Goal: Task Accomplishment & Management: Use online tool/utility

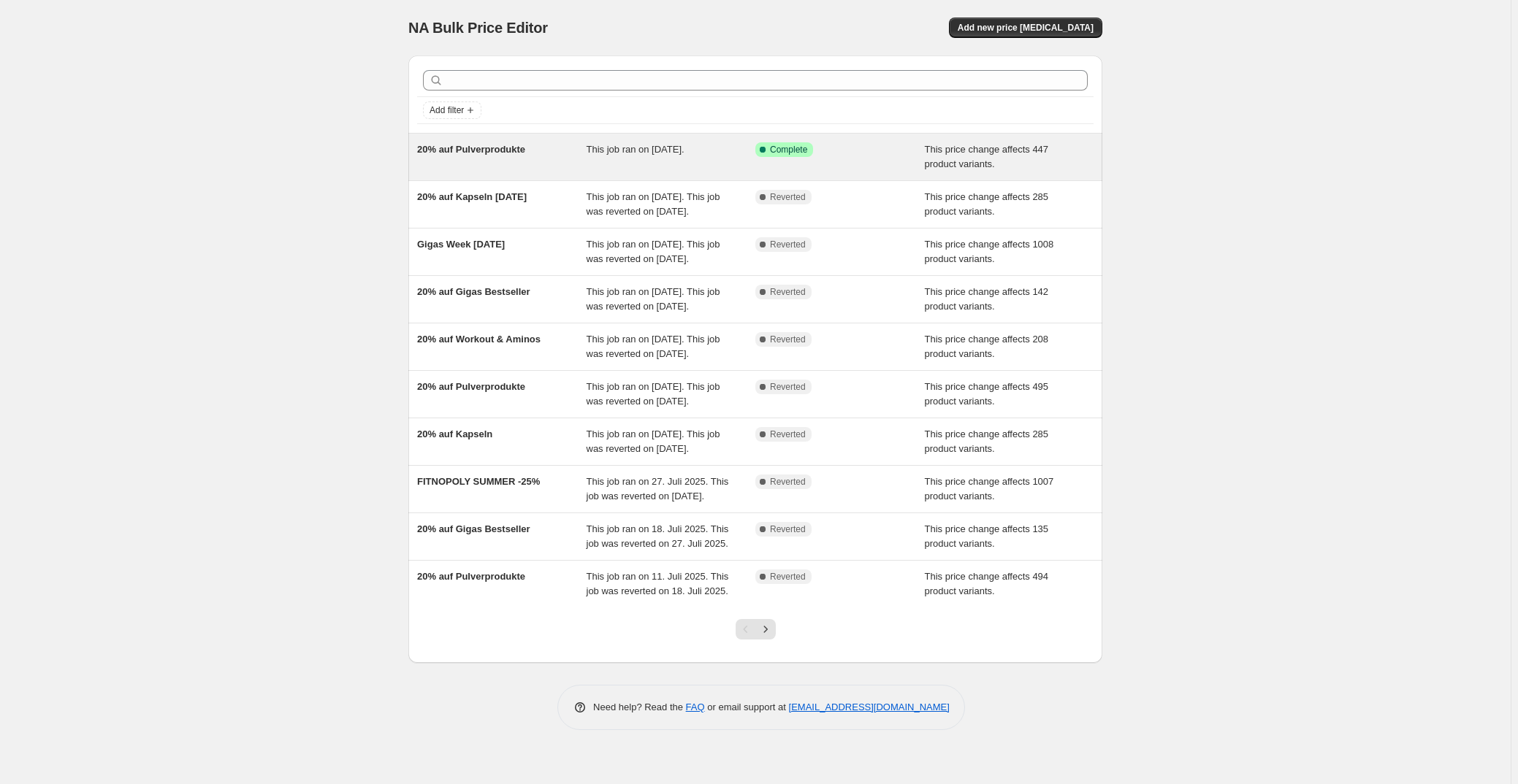
click at [838, 156] on div "Success Complete Complete" at bounding box center [829, 149] width 148 height 15
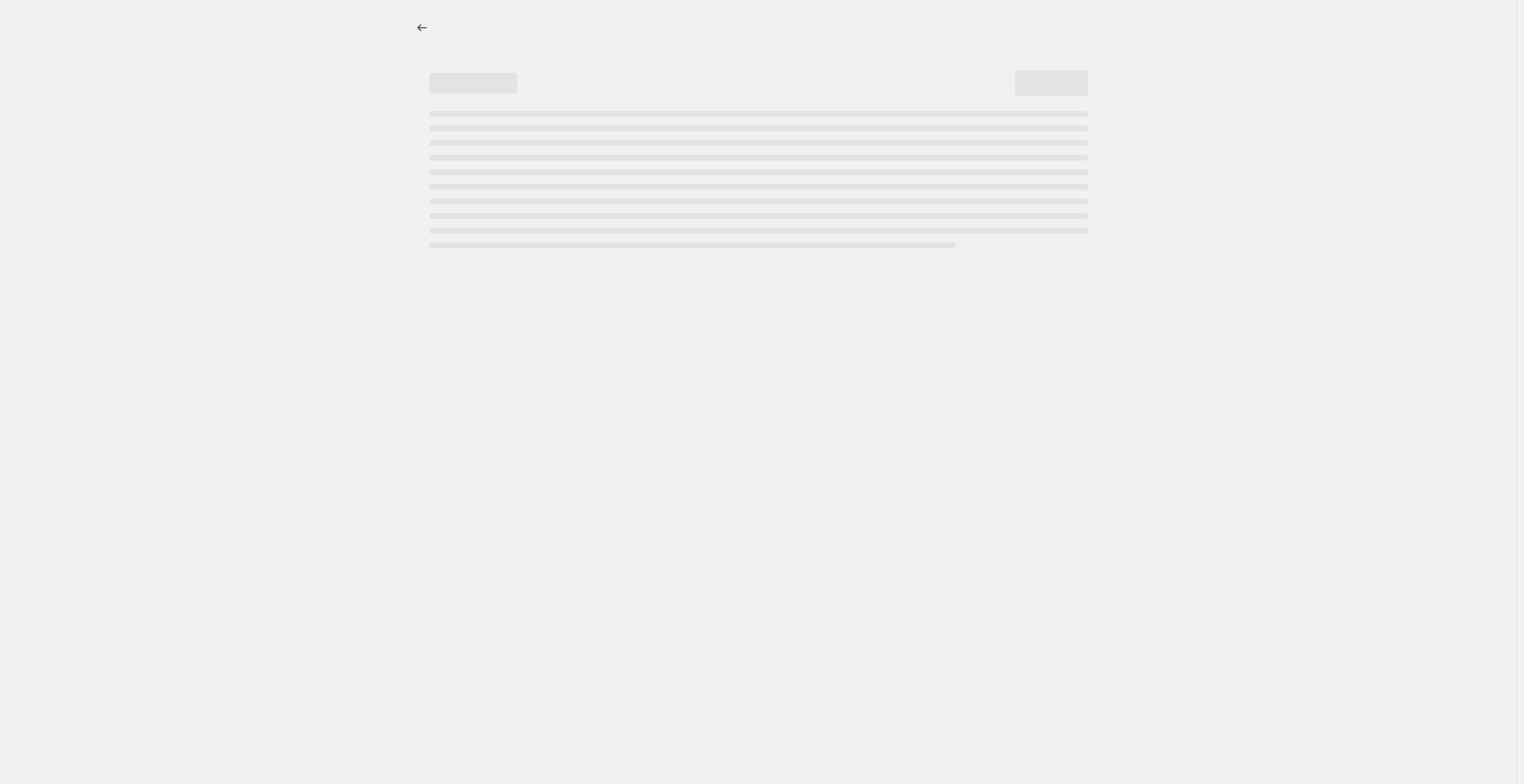
select select "pcap"
select select "no_change"
select select "not_equal"
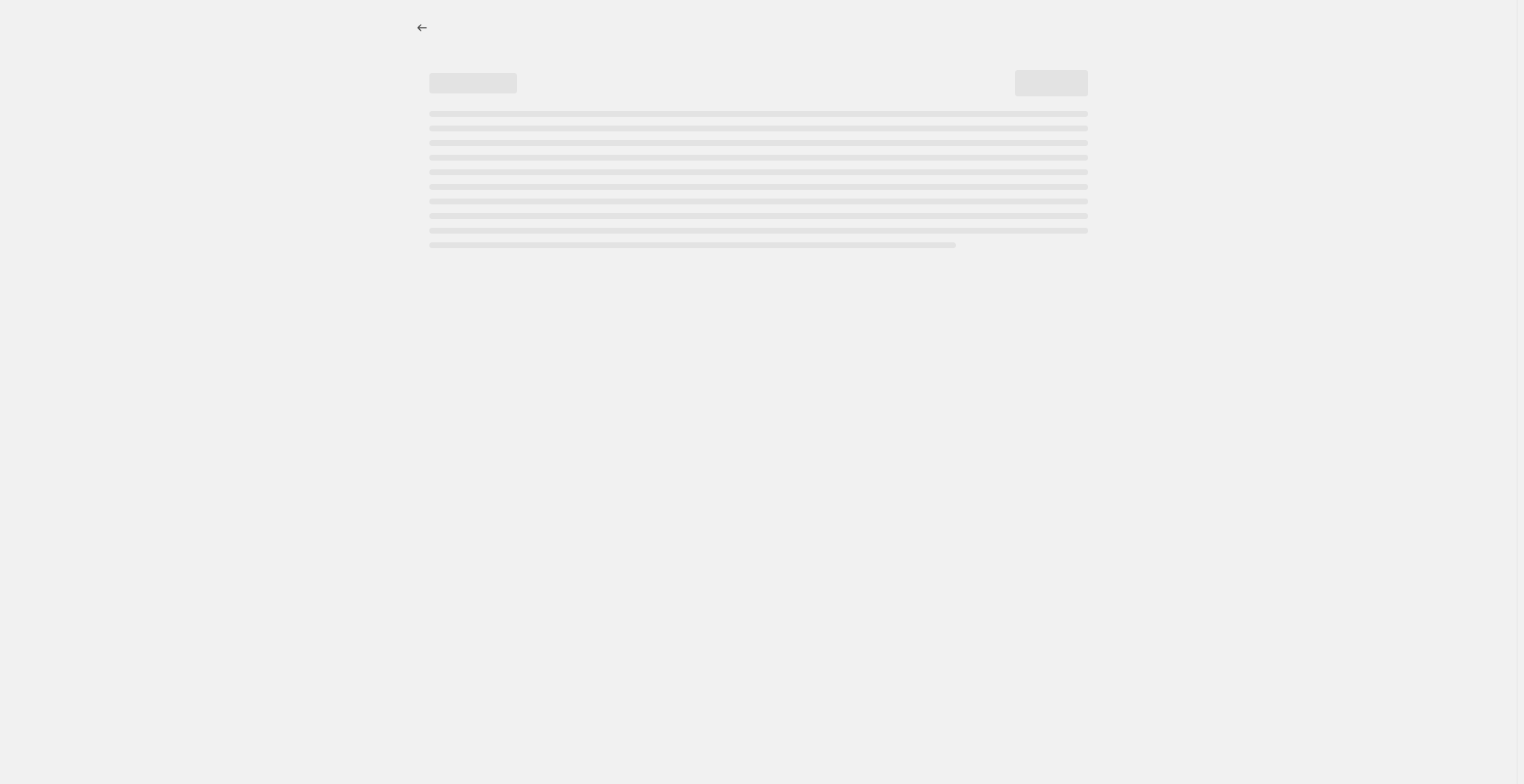
select select "not_equal"
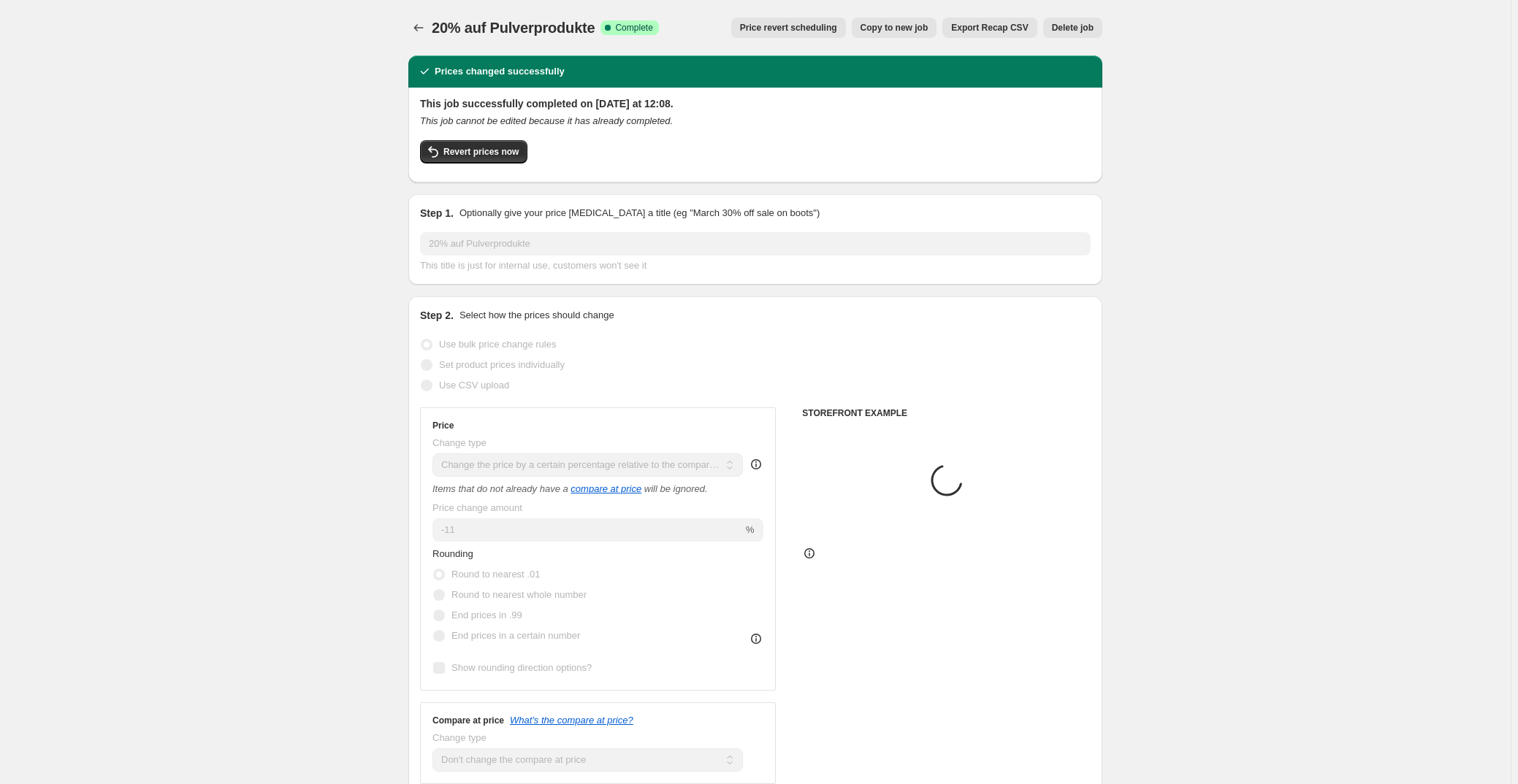
select select "collection"
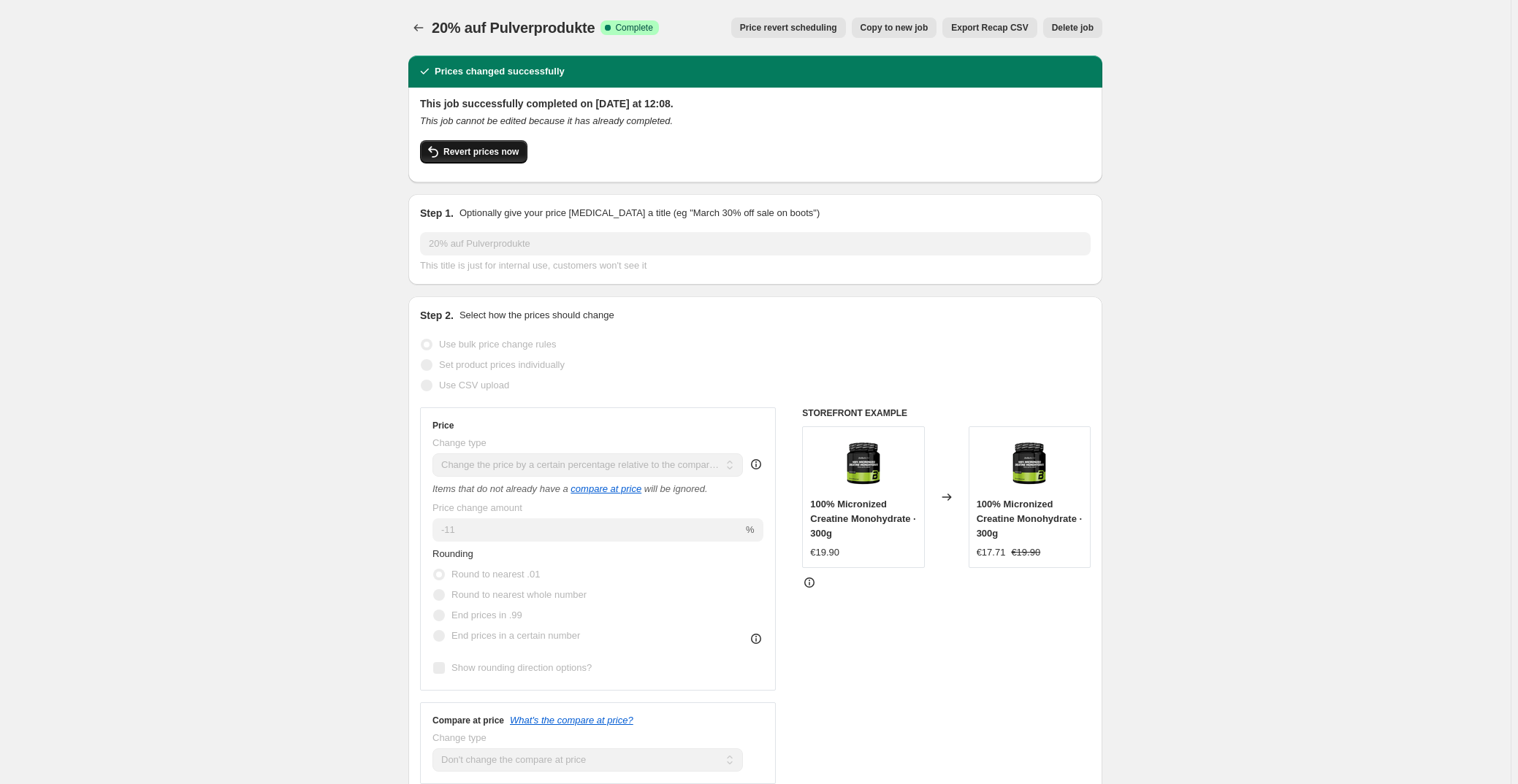
click at [455, 152] on span "Revert prices now" at bounding box center [481, 151] width 75 height 11
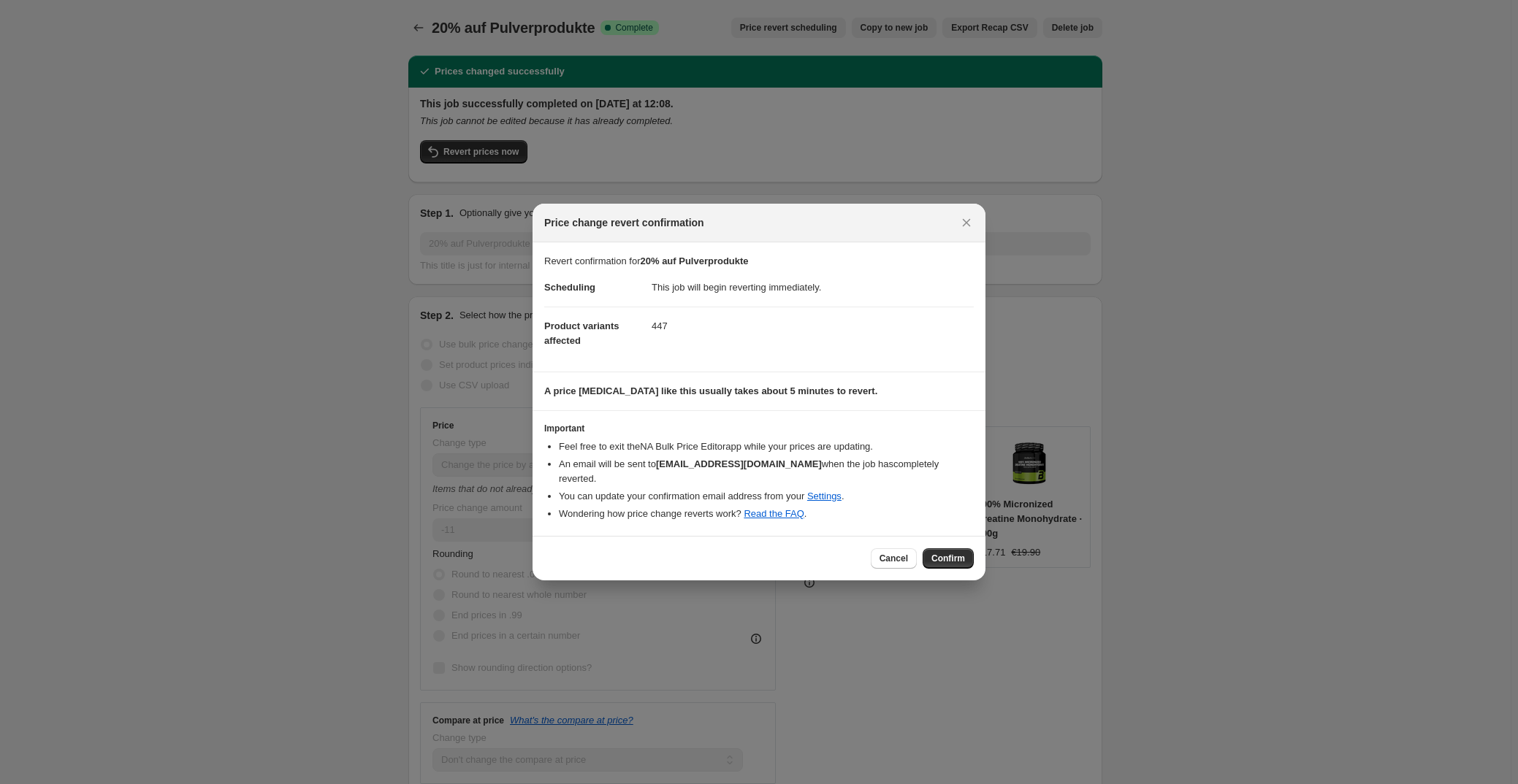
click at [956, 562] on div "Cancel Confirm" at bounding box center [759, 558] width 452 height 44
click at [947, 552] on span "Confirm" at bounding box center [948, 558] width 34 height 11
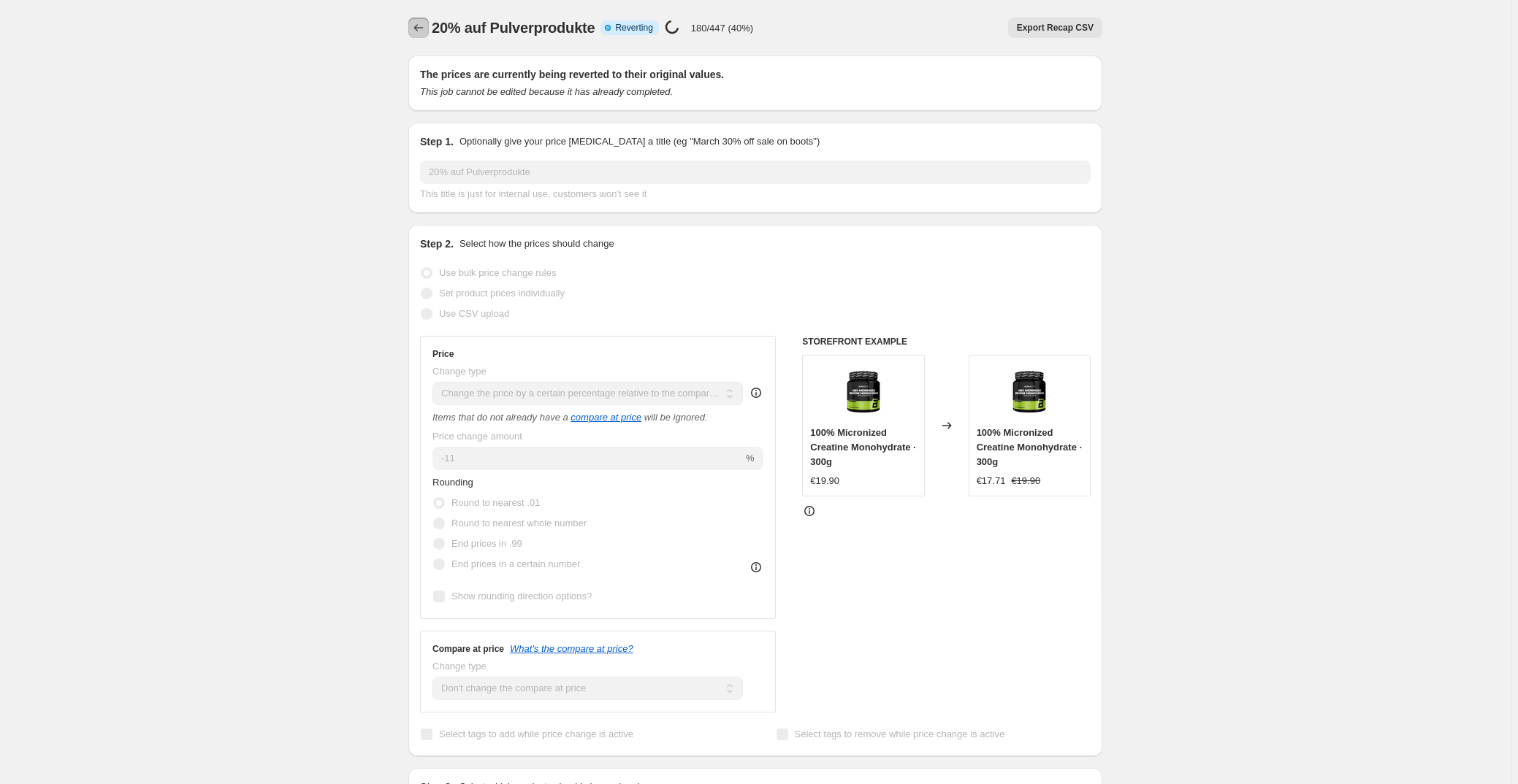
click at [417, 32] on icon "Price change jobs" at bounding box center [418, 28] width 15 height 15
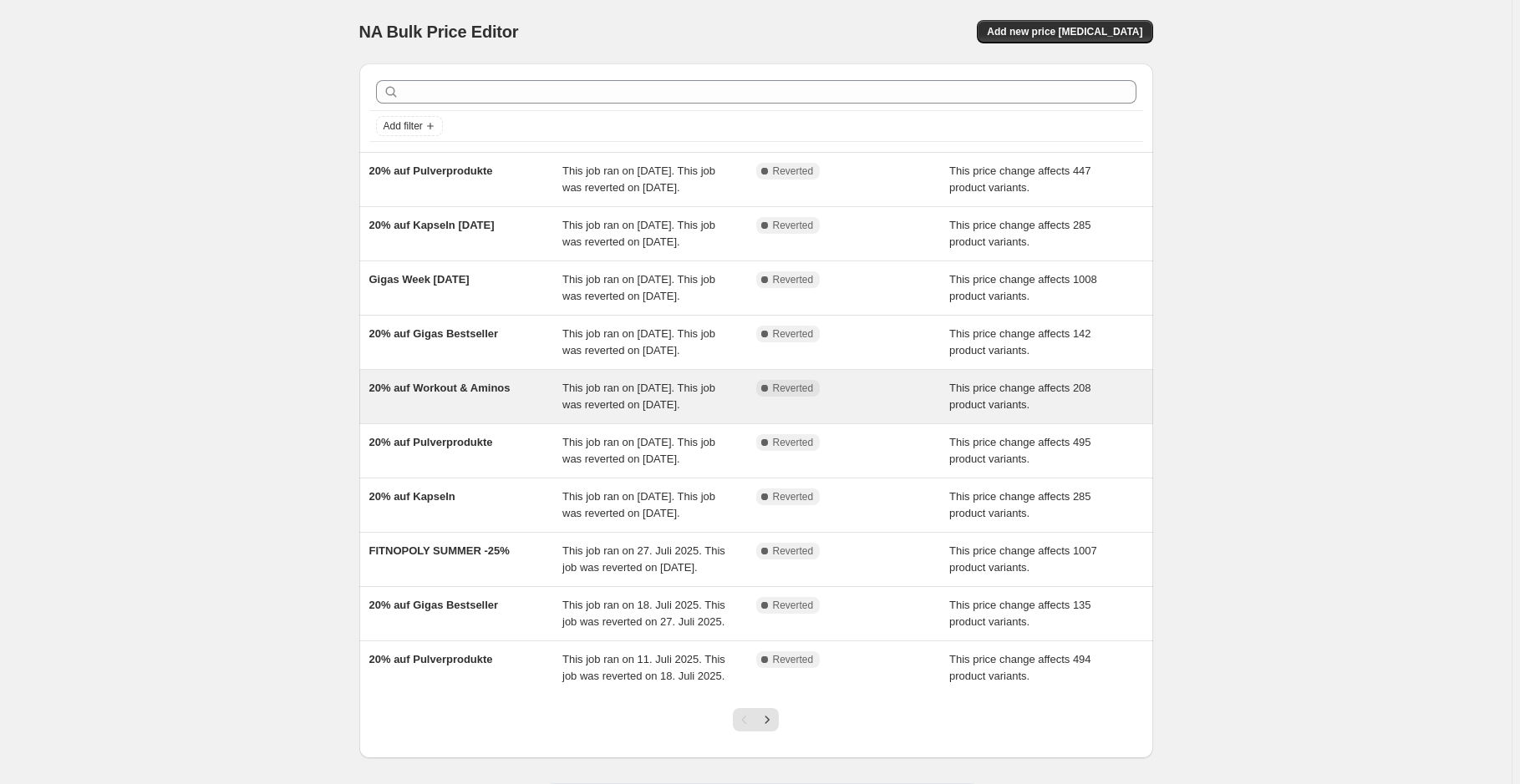
click at [512, 413] on div "20% auf Workout & Aminos" at bounding box center [466, 397] width 194 height 33
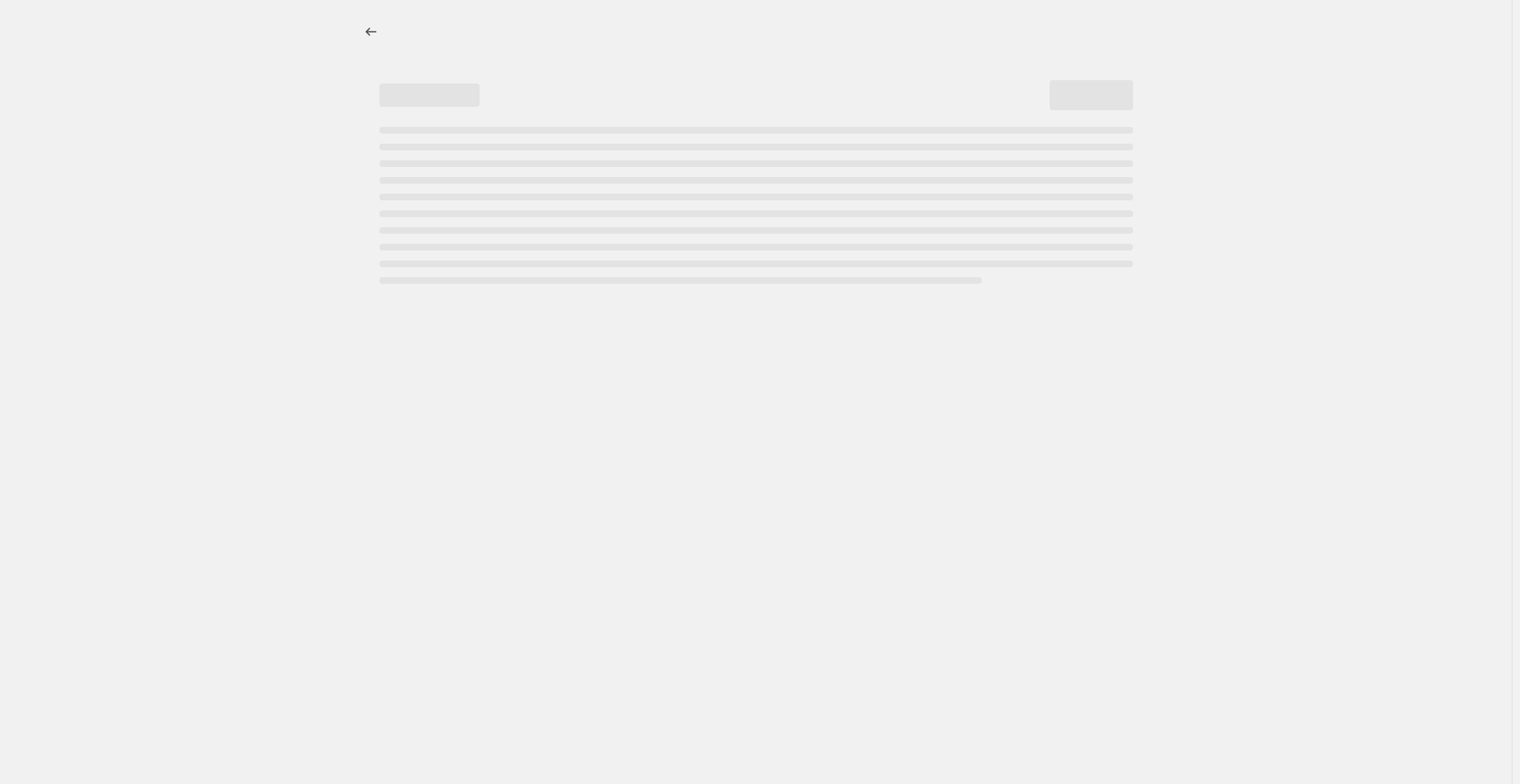
select select "pcap"
select select "no_change"
select select "collection"
select select "not_equal"
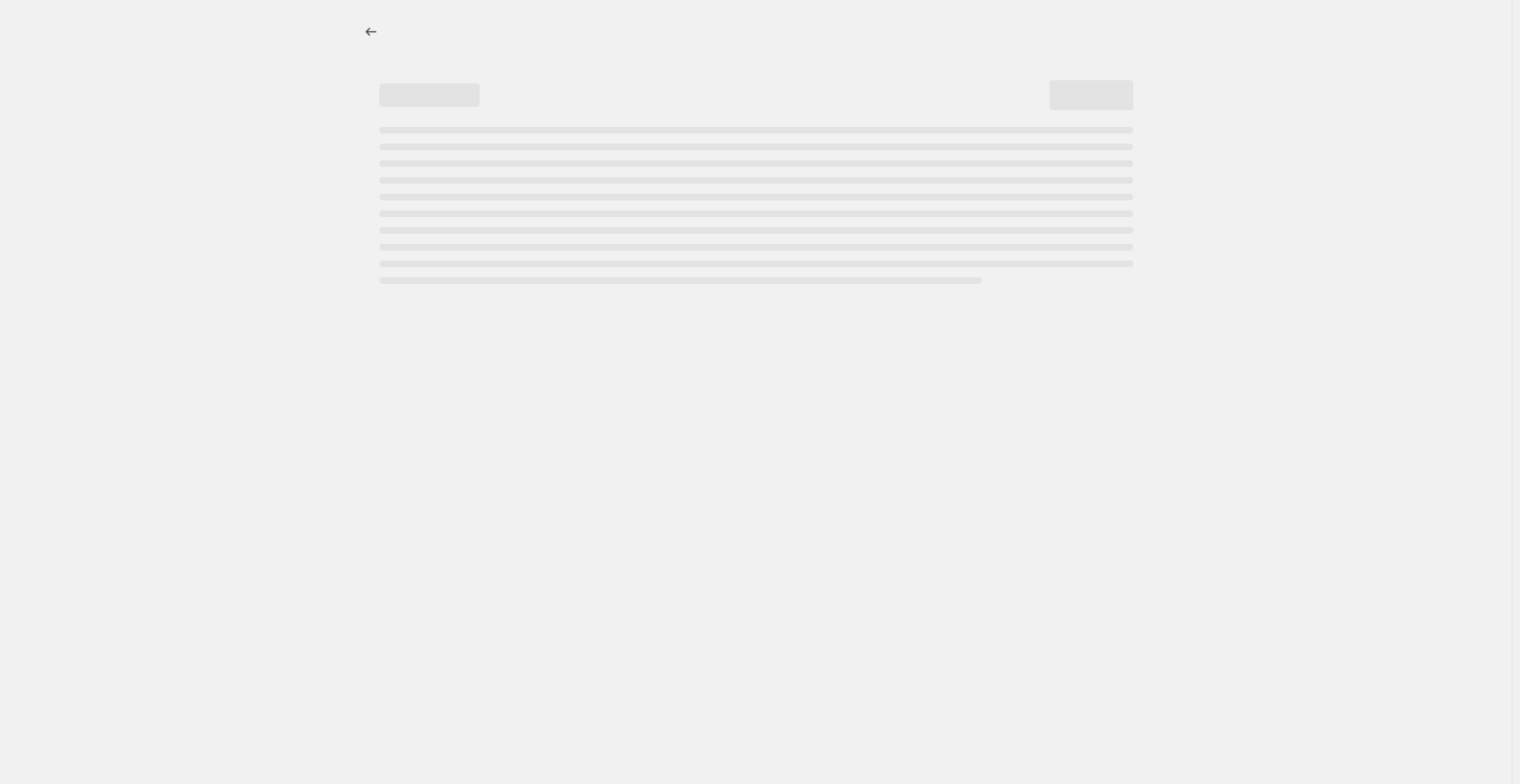
select select "collection"
select select "not_equal"
select select "collection"
select select "not_equal"
select select "collection"
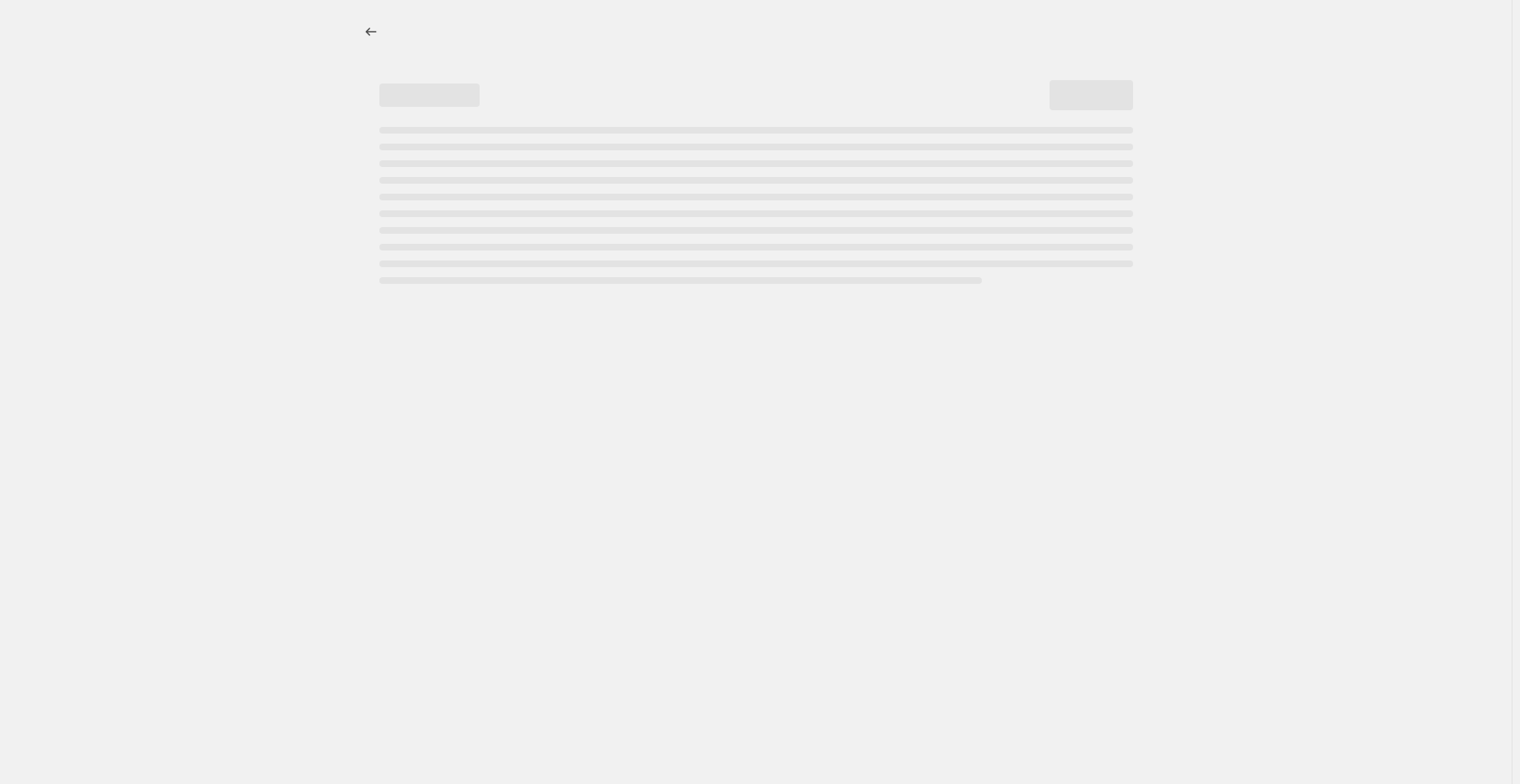
select select "not_equal"
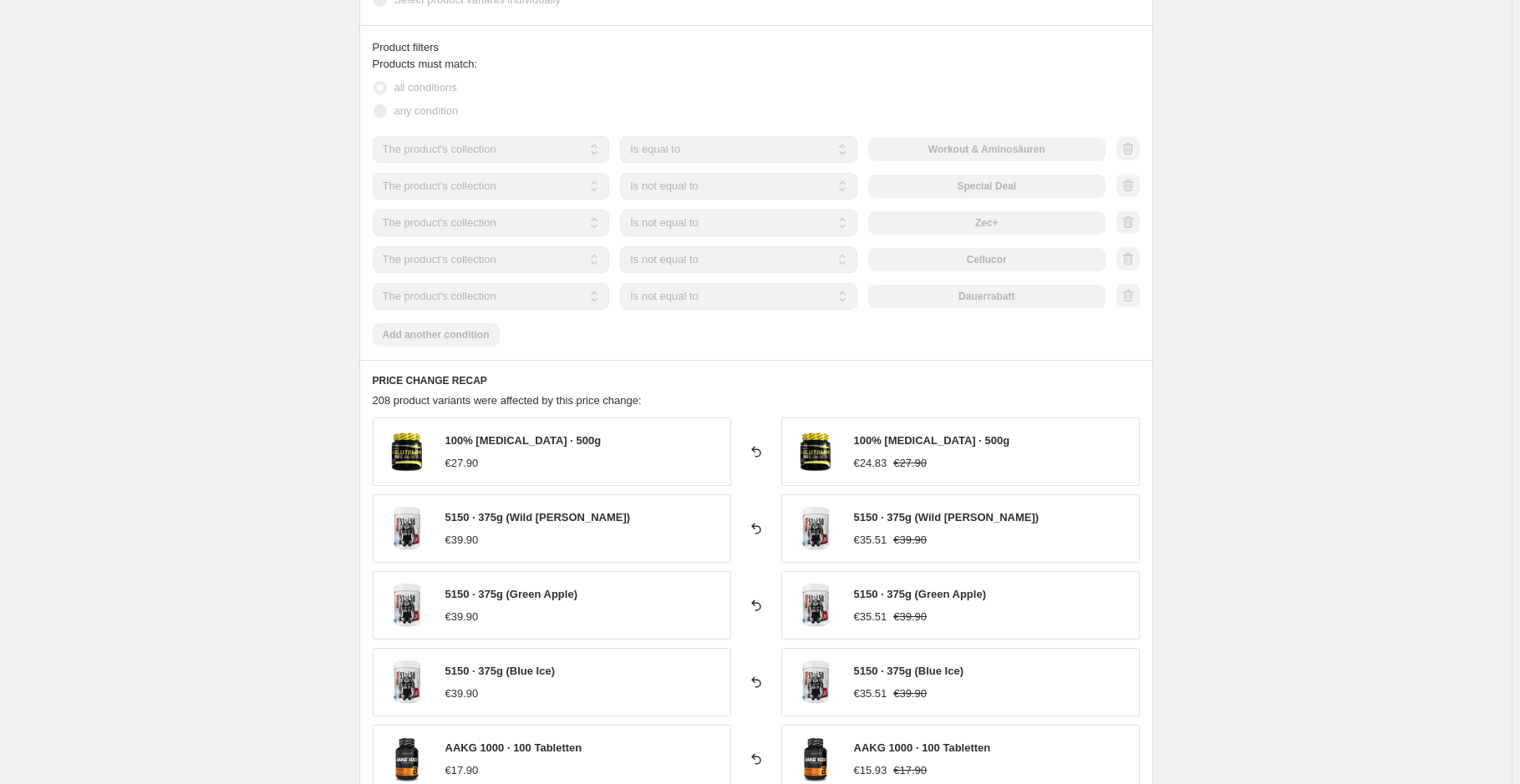
scroll to position [1010, 0]
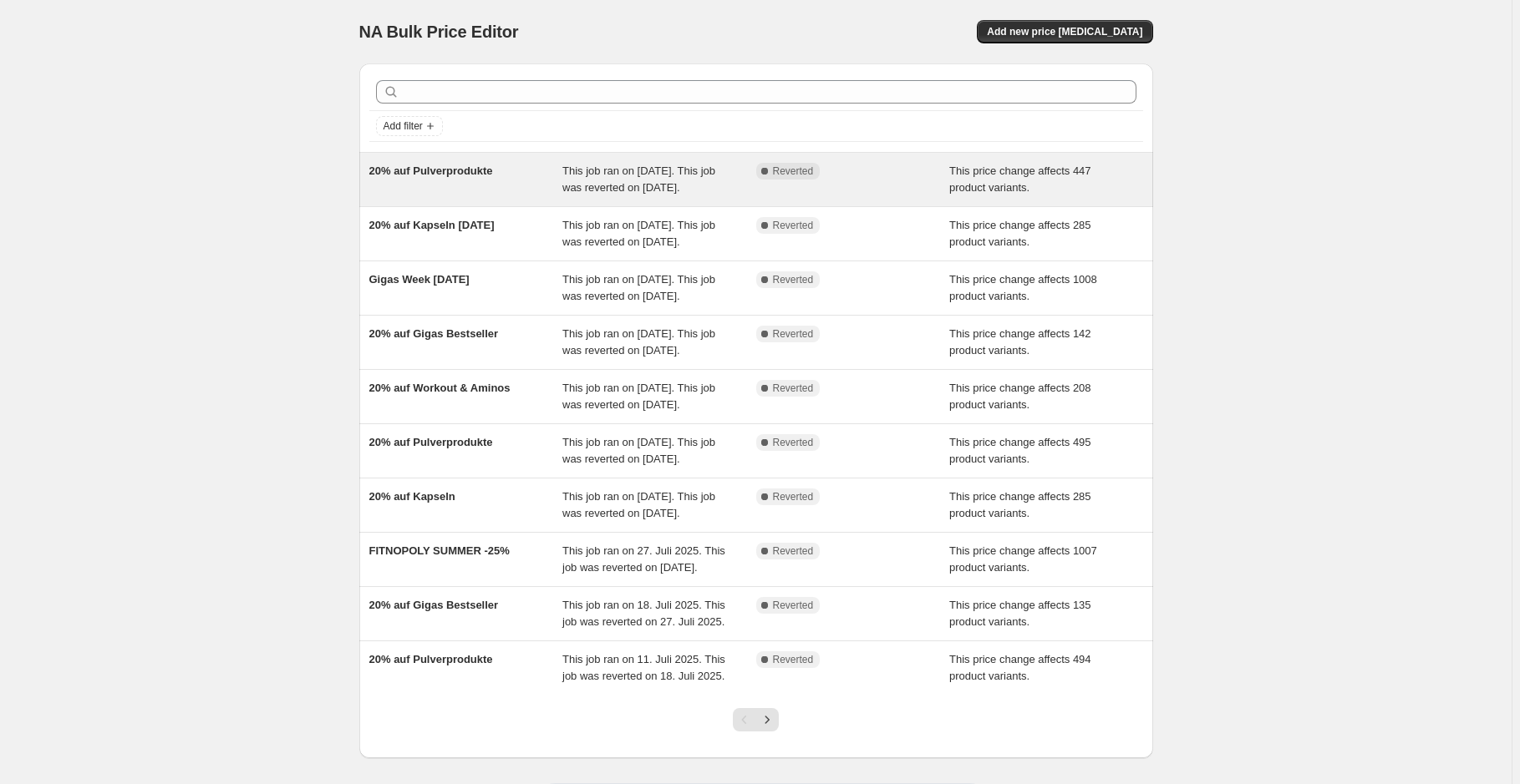
click at [443, 191] on div "20% auf Pulverprodukte" at bounding box center [466, 179] width 194 height 33
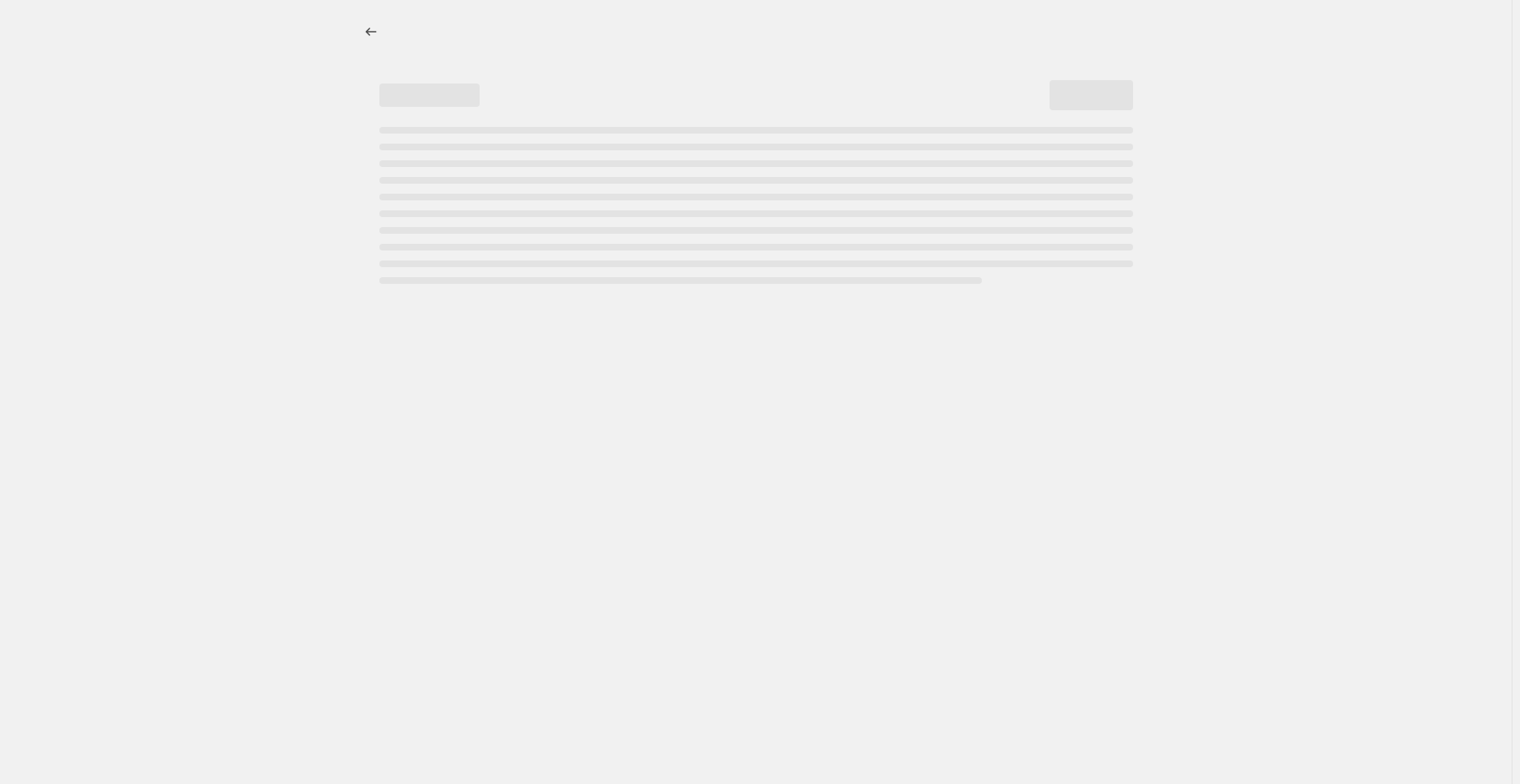
select select "pcap"
select select "no_change"
select select "collection"
select select "not_equal"
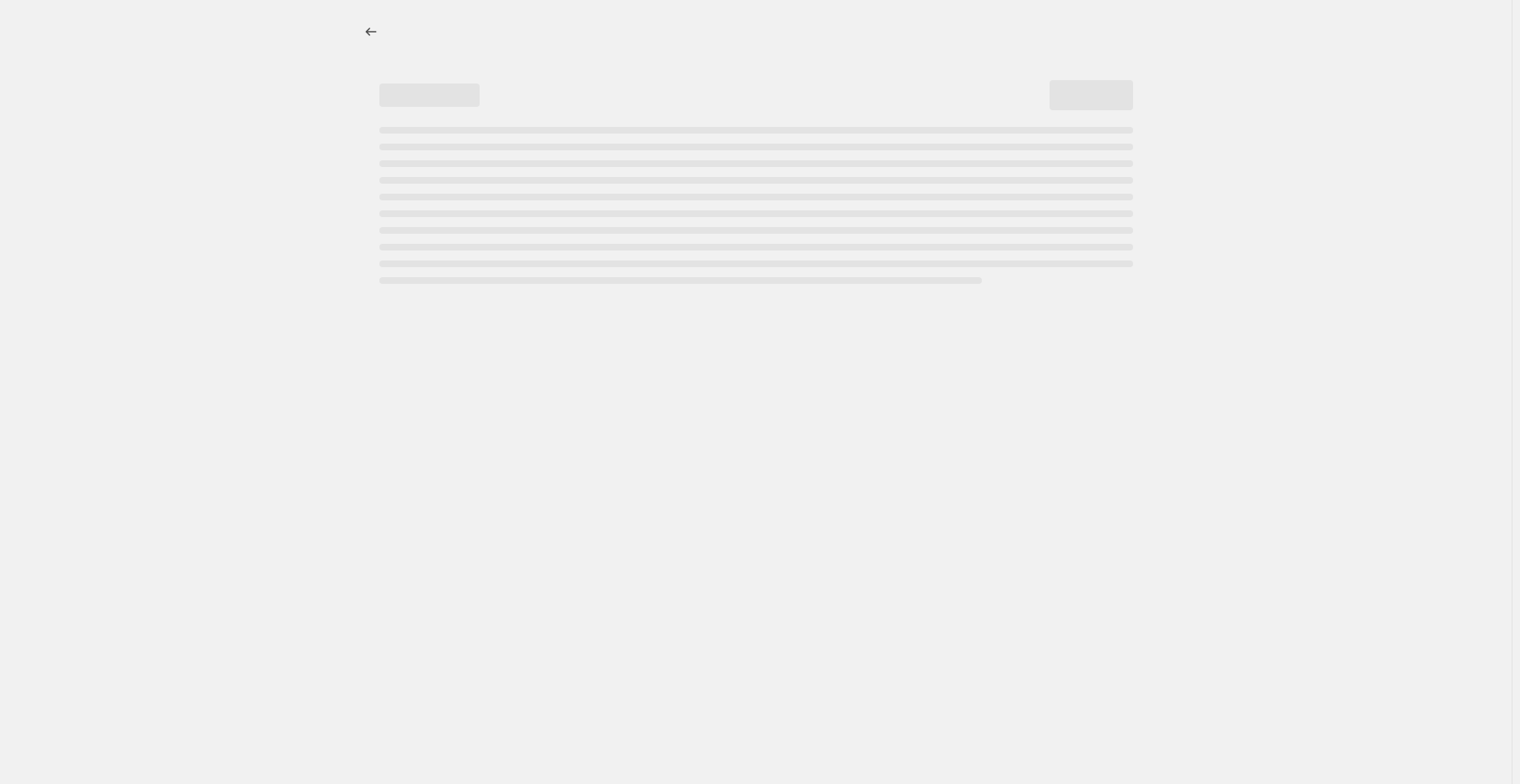
select select "collection"
select select "not_equal"
select select "collection"
select select "not_equal"
select select "collection"
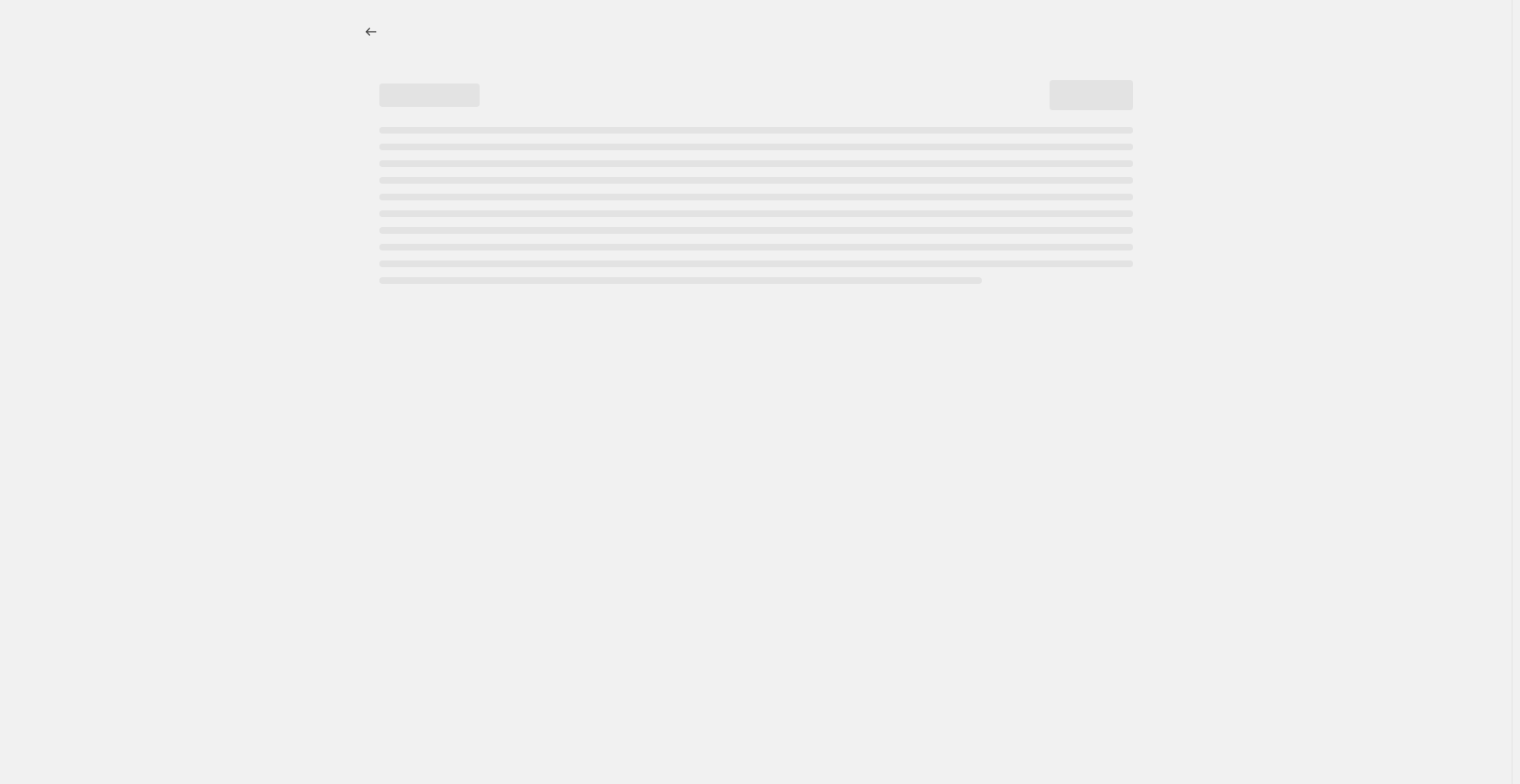
select select "not_equal"
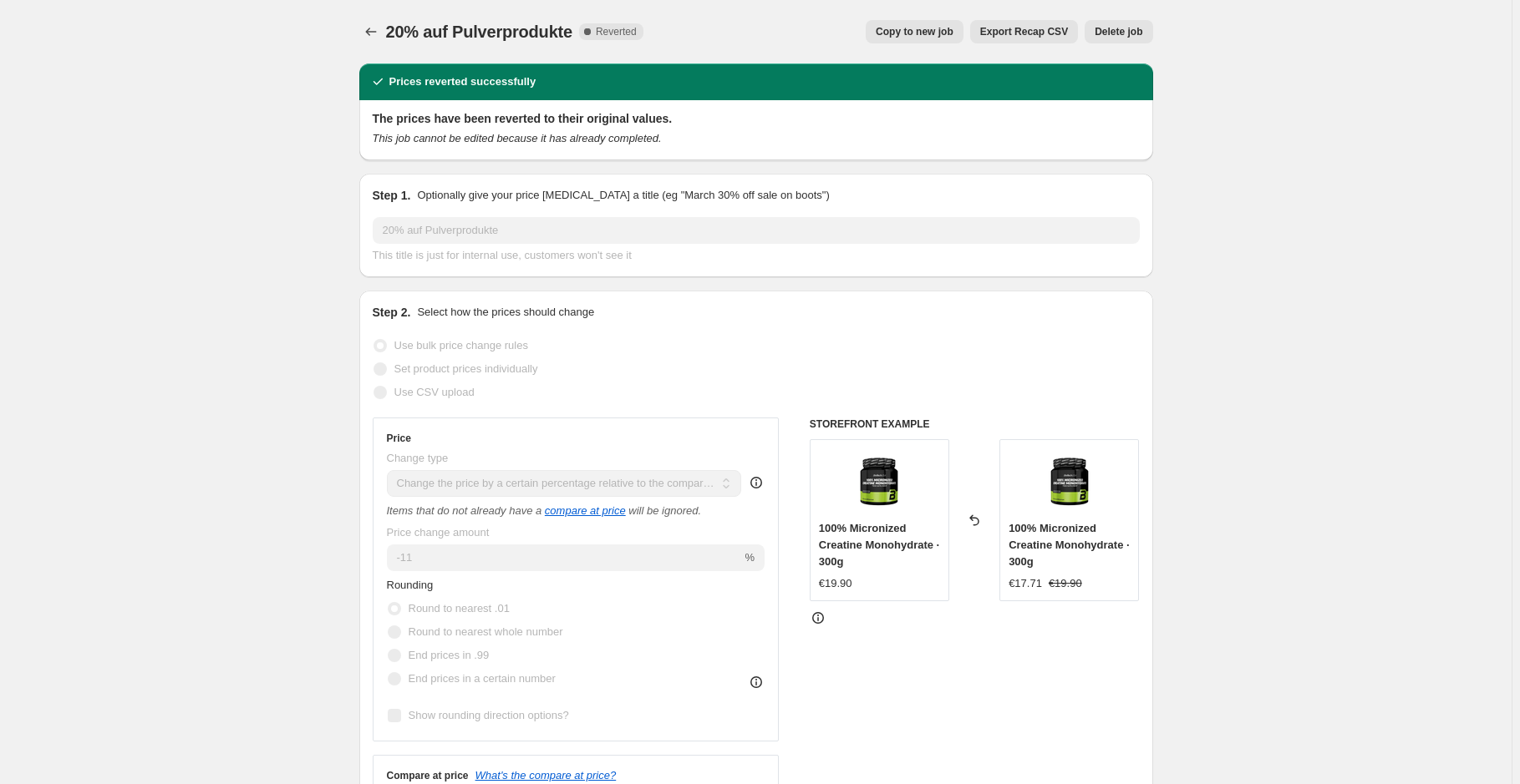
click at [927, 26] on span "Copy to new job" at bounding box center [914, 31] width 78 height 13
select select "pcap"
select select "no_change"
select select "collection"
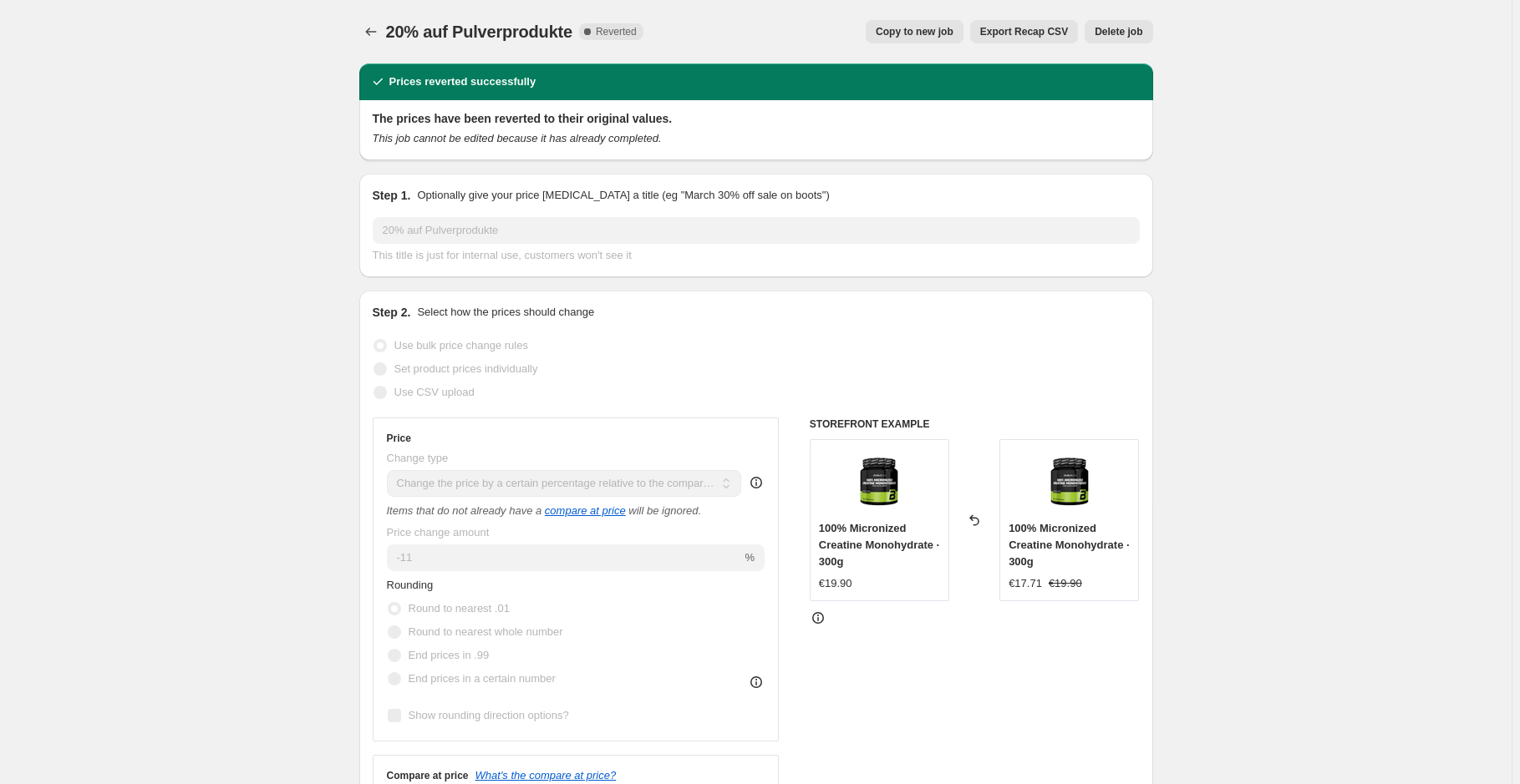
select select "not_equal"
select select "collection"
select select "not_equal"
select select "collection"
select select "not_equal"
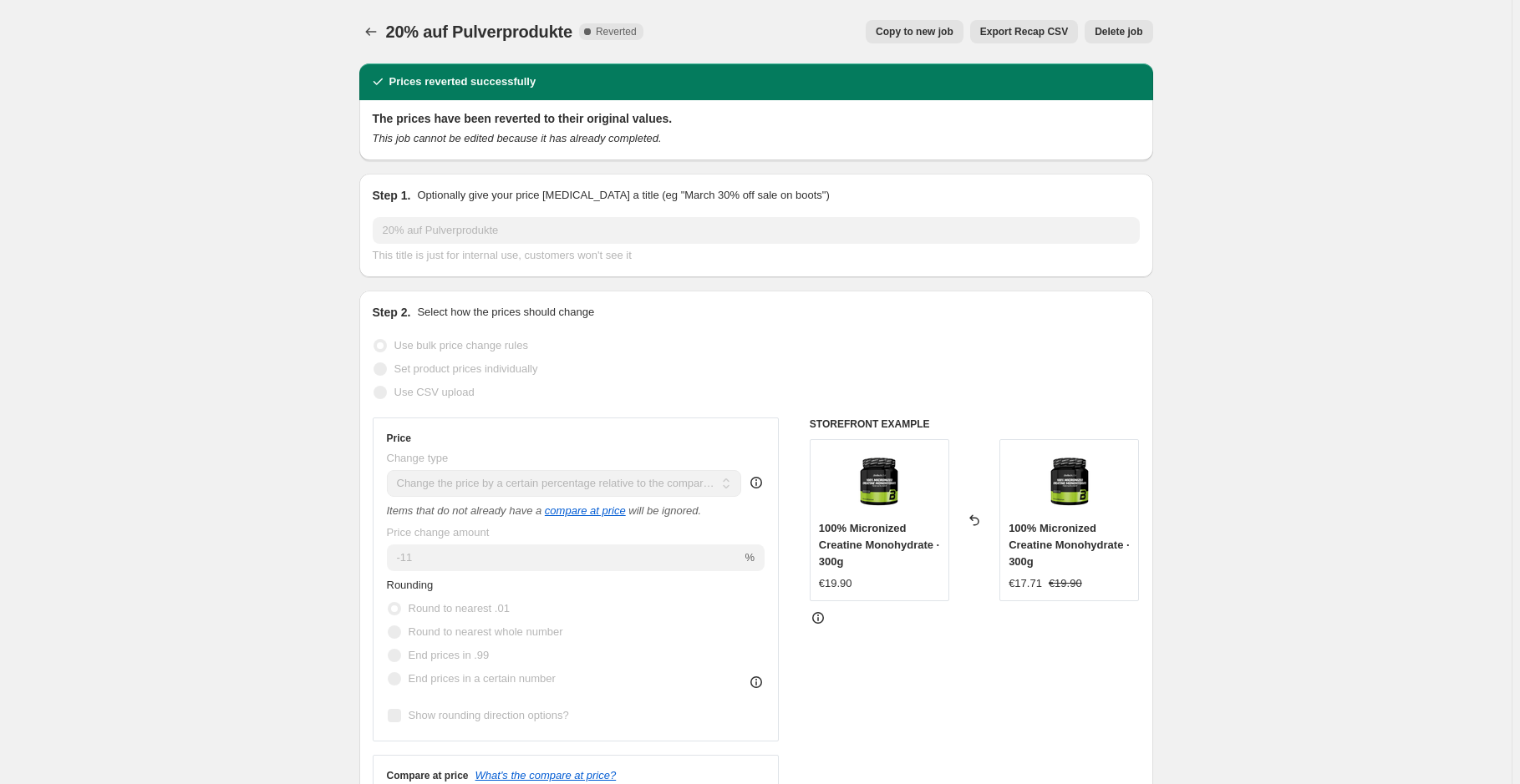
select select "collection"
select select "not_equal"
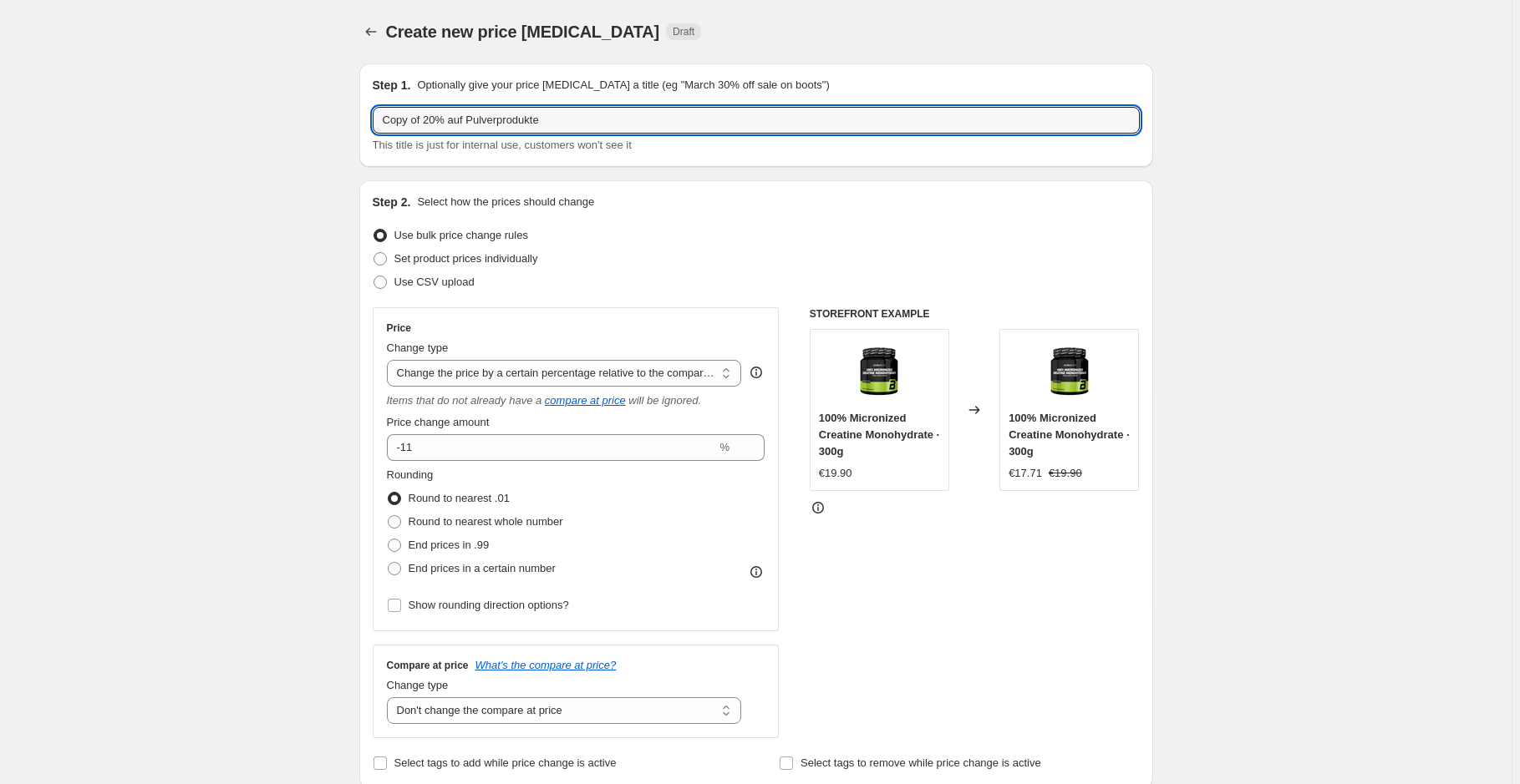
drag, startPoint x: 644, startPoint y: 124, endPoint x: 222, endPoint y: 132, distance: 422.1
type input "20% Workout % Aminosäuren"
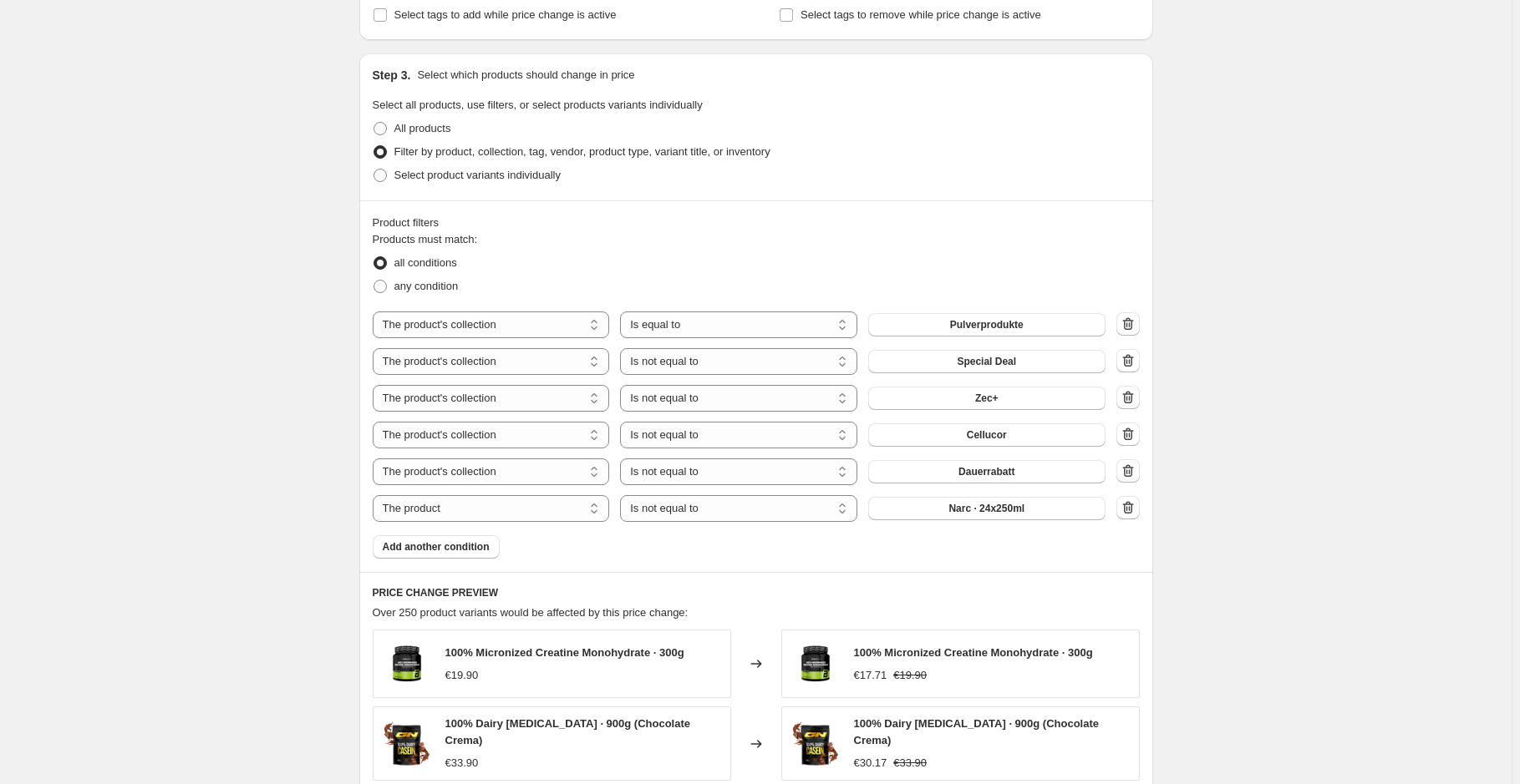
scroll to position [760, 0]
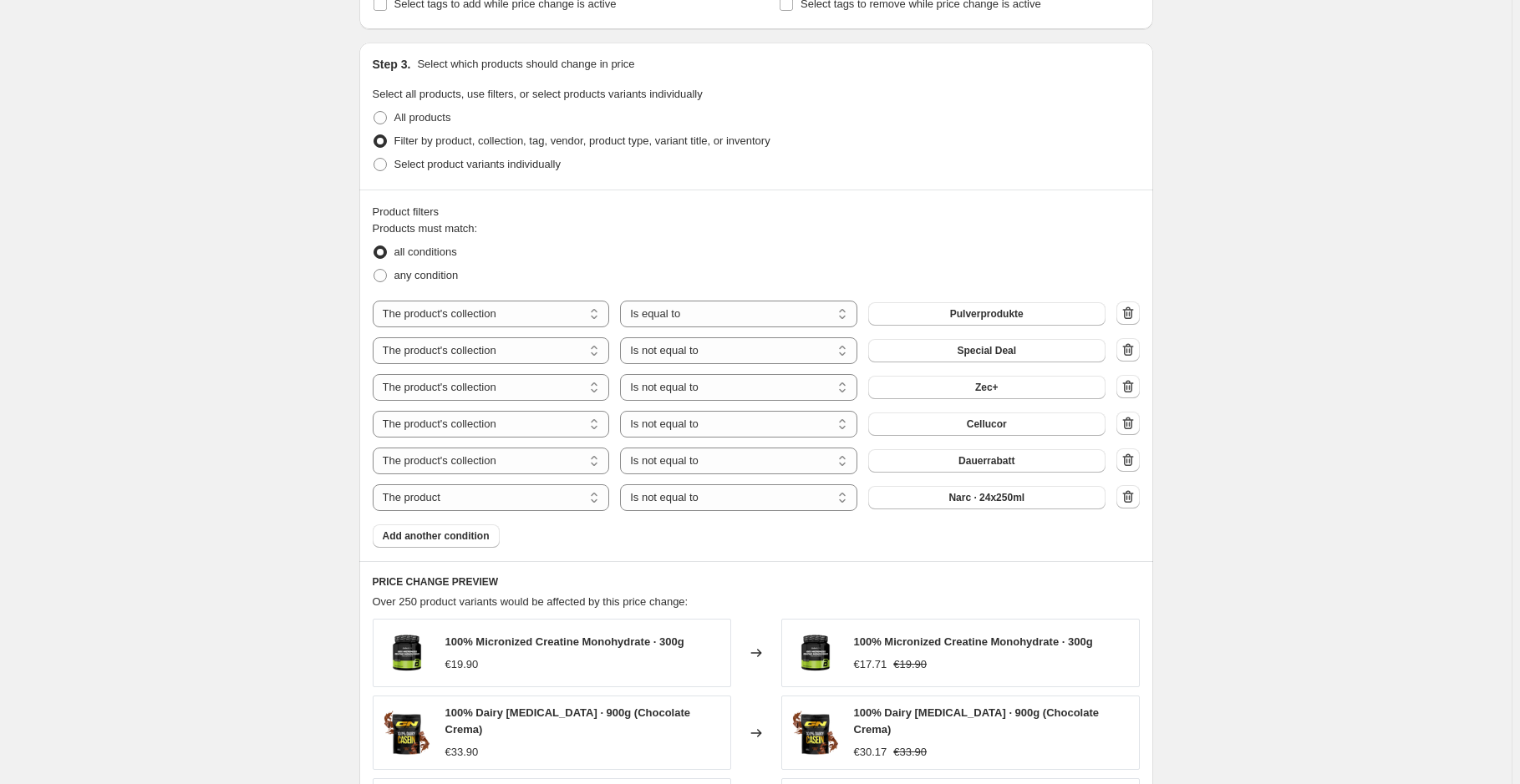
click at [994, 328] on div "The product The product's collection The product's vendor The product's type Th…" at bounding box center [756, 406] width 767 height 211
click at [990, 310] on span "Pulverprodukte" at bounding box center [987, 314] width 73 height 13
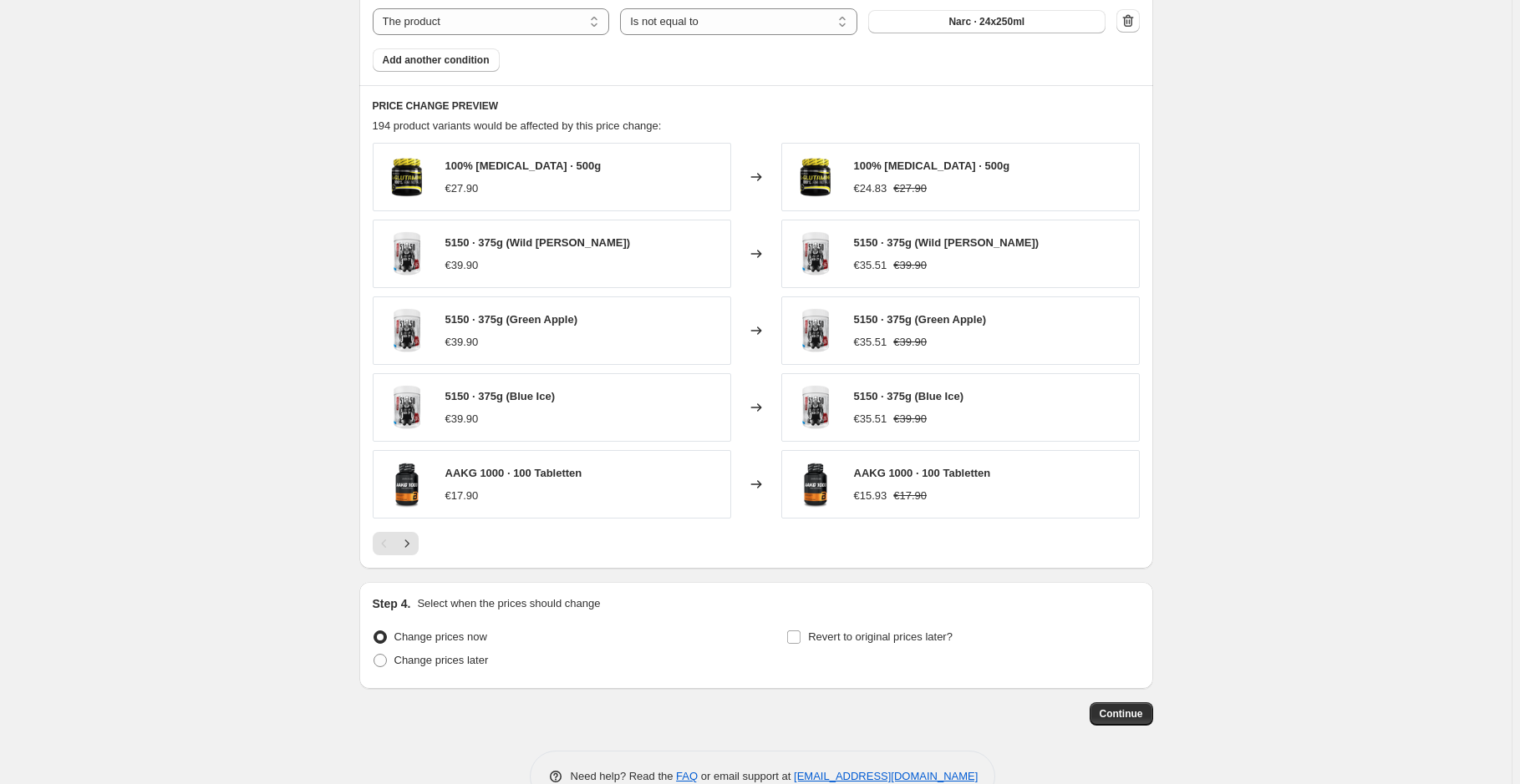
scroll to position [1278, 0]
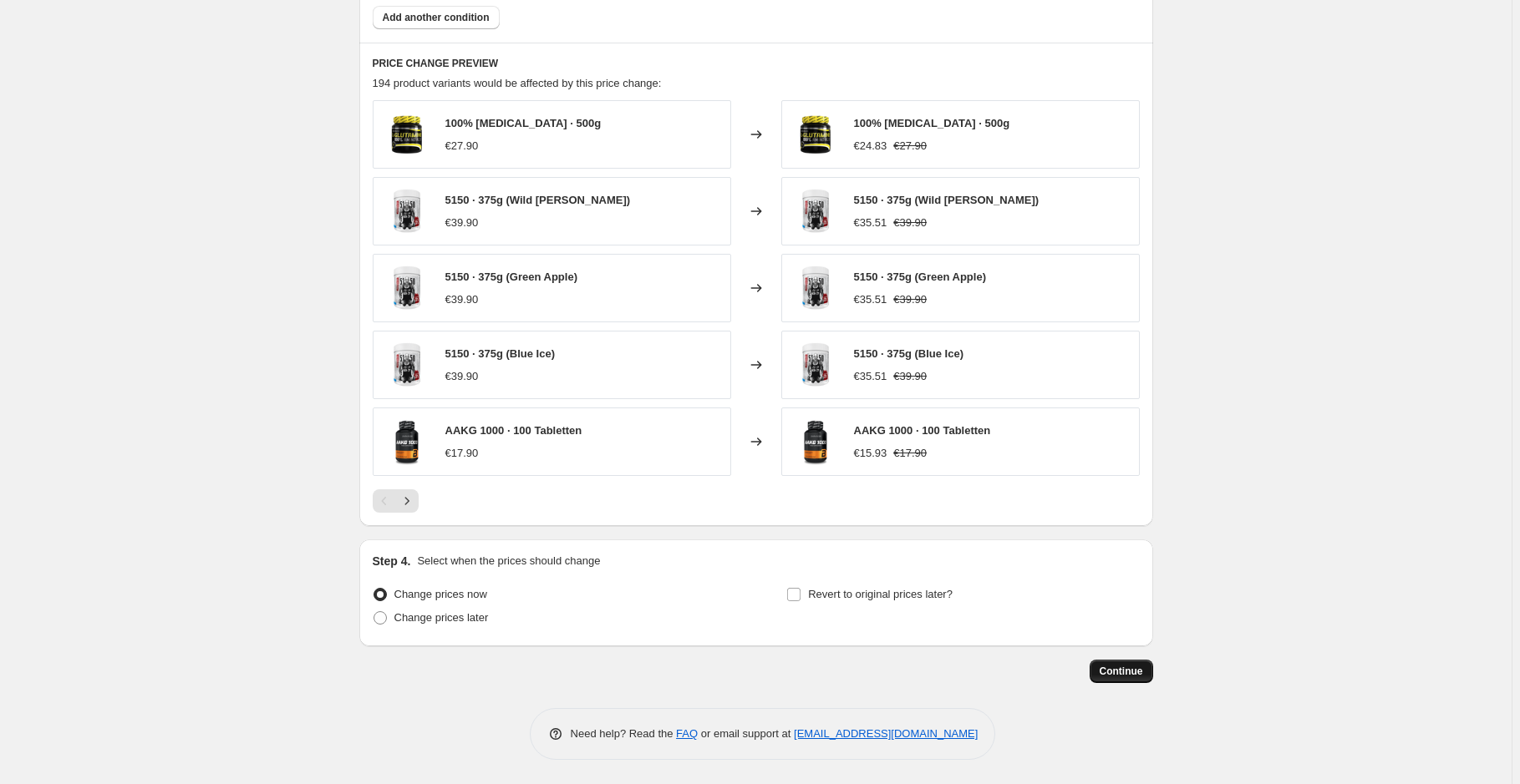
click at [1112, 668] on span "Continue" at bounding box center [1122, 671] width 44 height 13
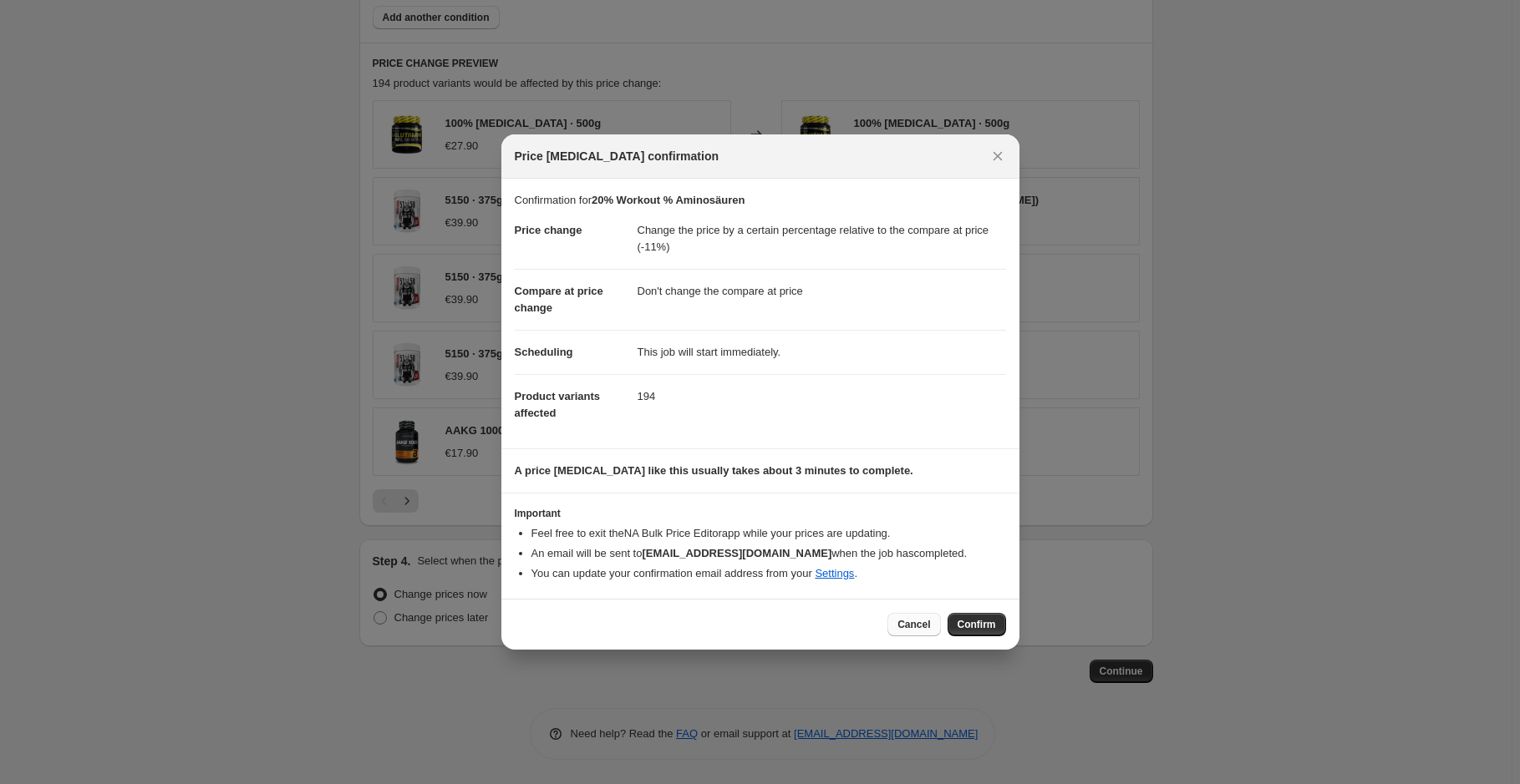
click at [913, 621] on span "Cancel" at bounding box center [913, 624] width 32 height 13
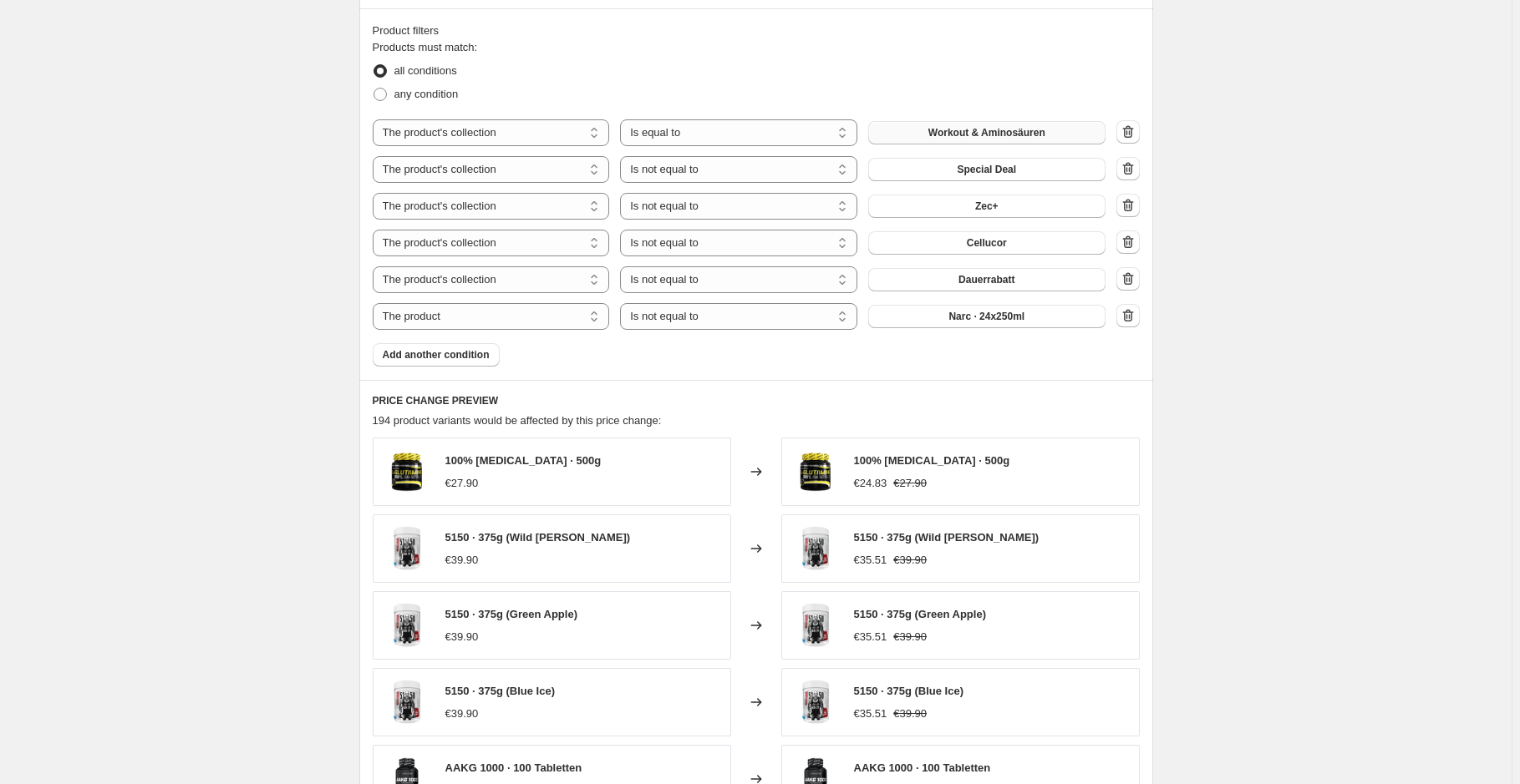
scroll to position [1202, 0]
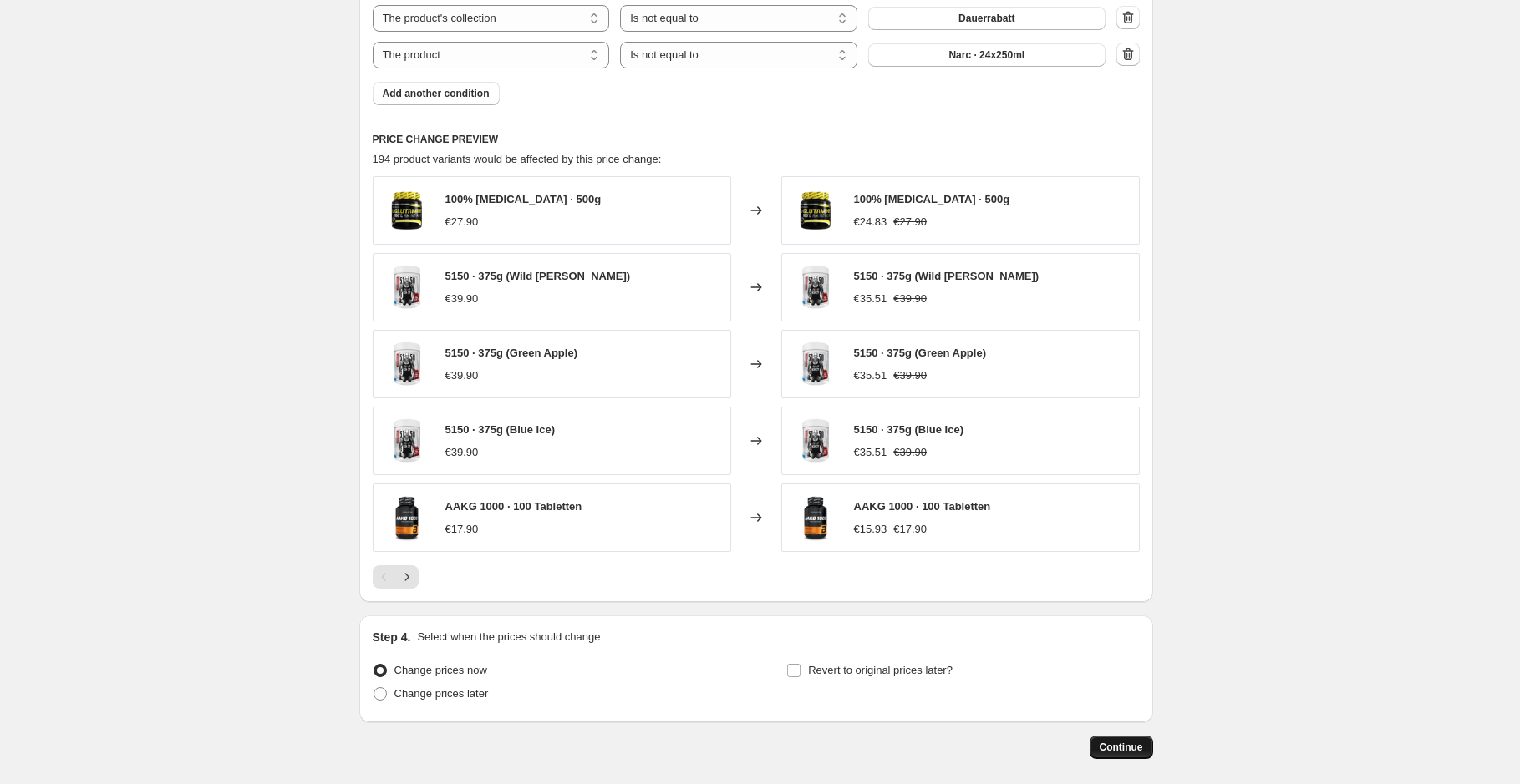
click at [1120, 743] on span "Continue" at bounding box center [1122, 747] width 44 height 13
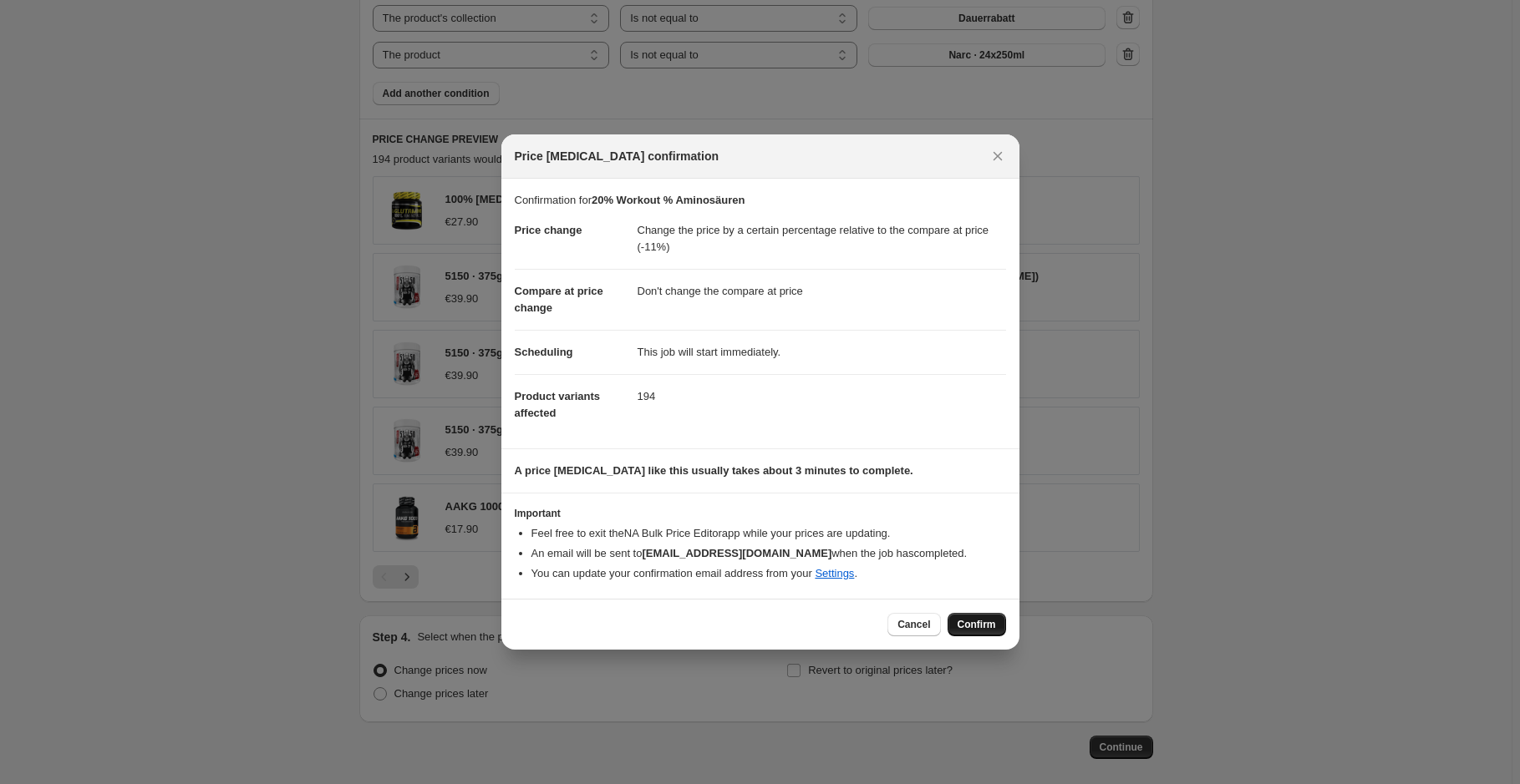
click at [970, 620] on span "Confirm" at bounding box center [977, 624] width 38 height 13
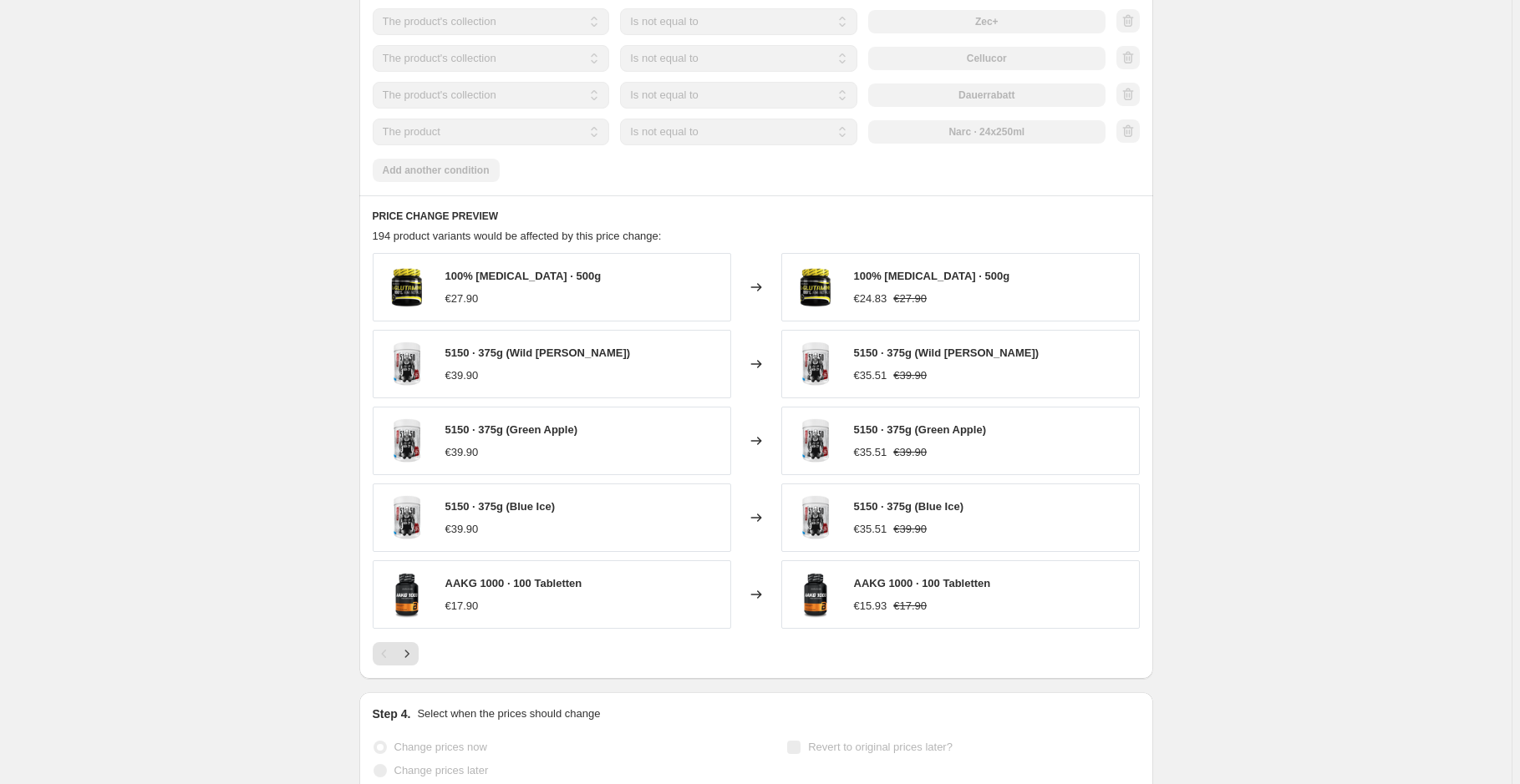
scroll to position [1245, 0]
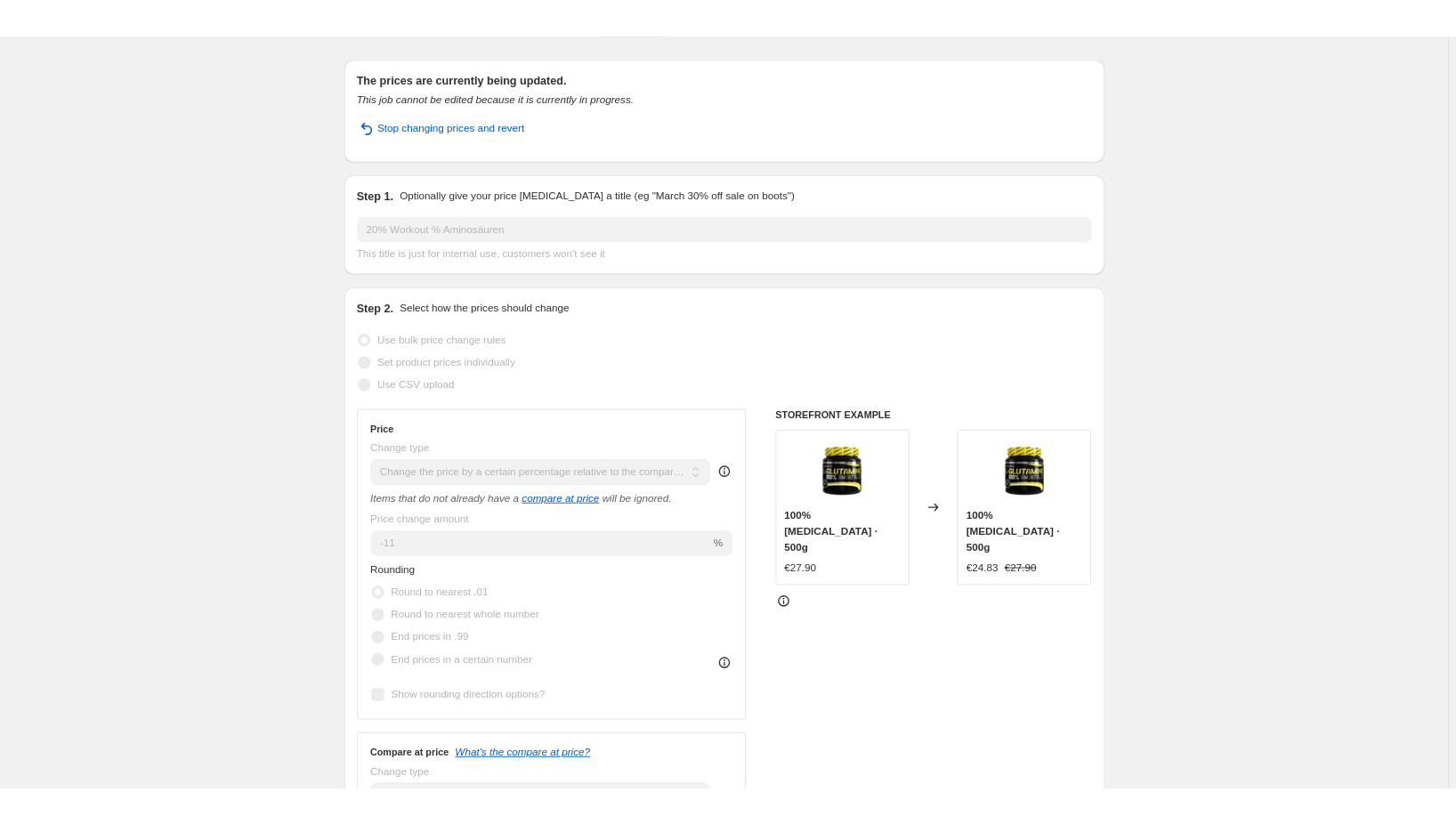
scroll to position [0, 0]
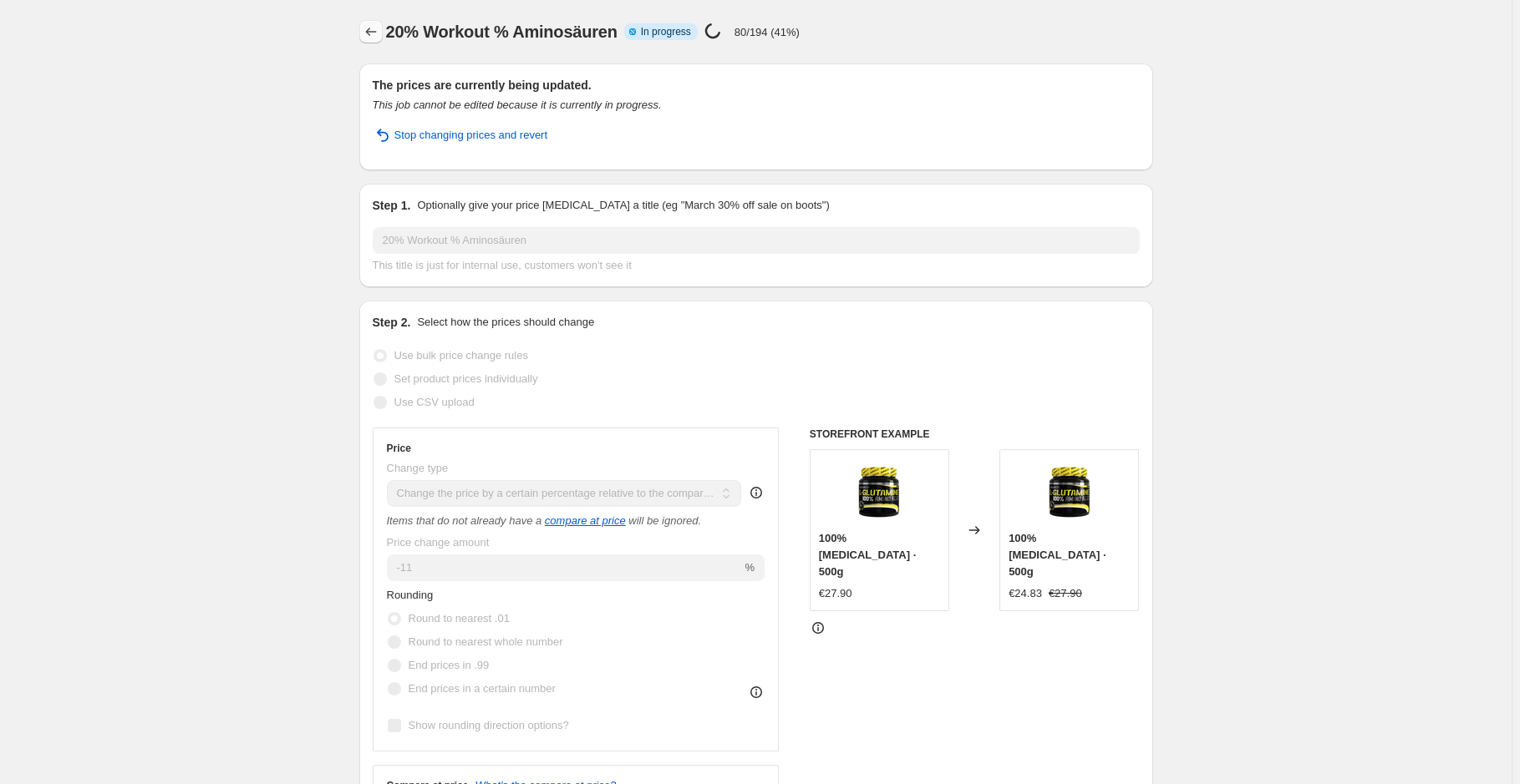
click at [370, 38] on icon "Price change jobs" at bounding box center [371, 31] width 17 height 17
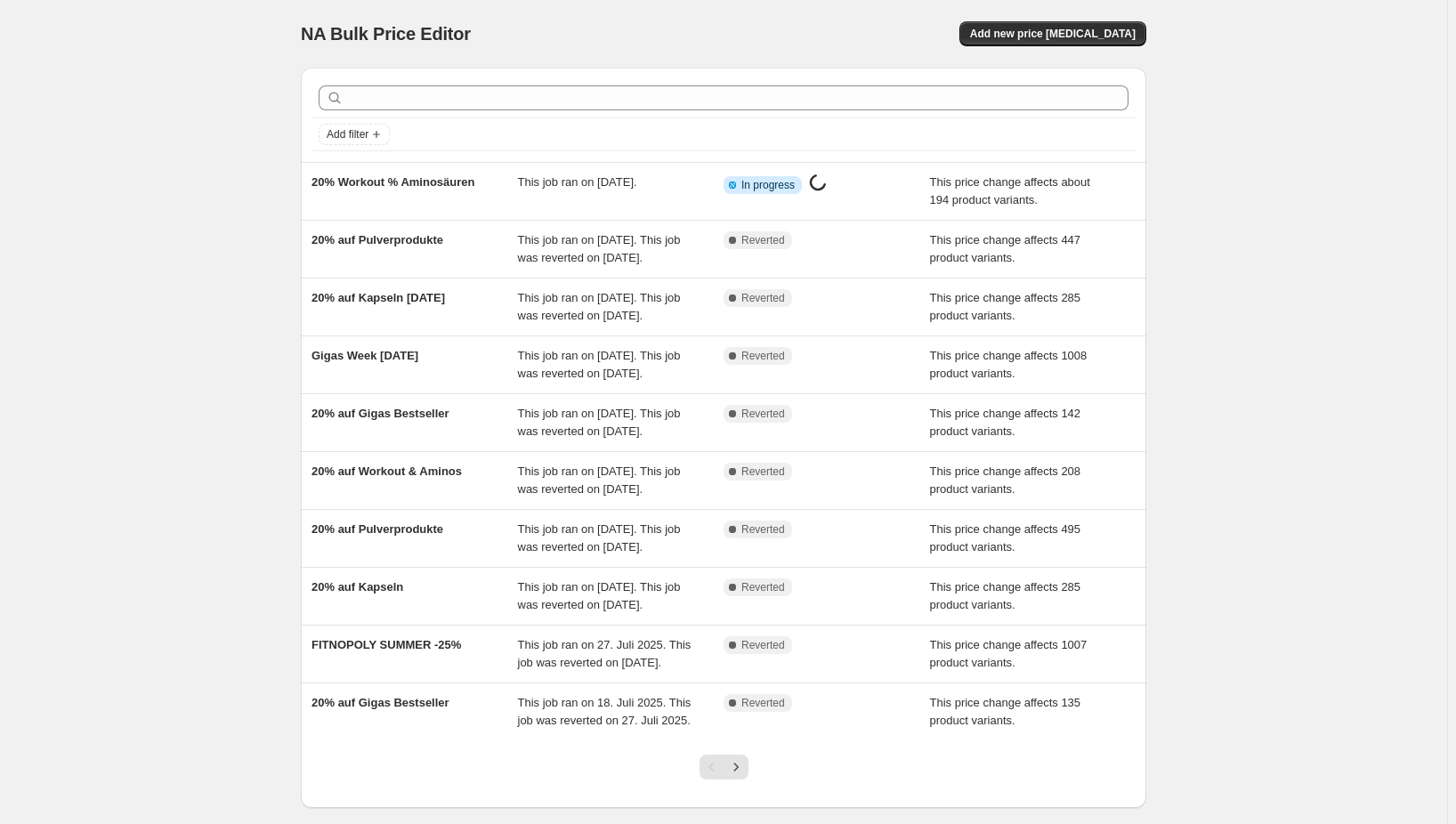
click at [1311, 383] on div "NA Bulk Price Editor. This page is ready NA Bulk Price Editor Add new price cha…" at bounding box center [724, 458] width 1448 height 916
click at [211, 331] on div "NA Bulk Price Editor. This page is ready NA Bulk Price Editor Add new price cha…" at bounding box center [724, 458] width 1448 height 916
